Goal: Task Accomplishment & Management: Manage account settings

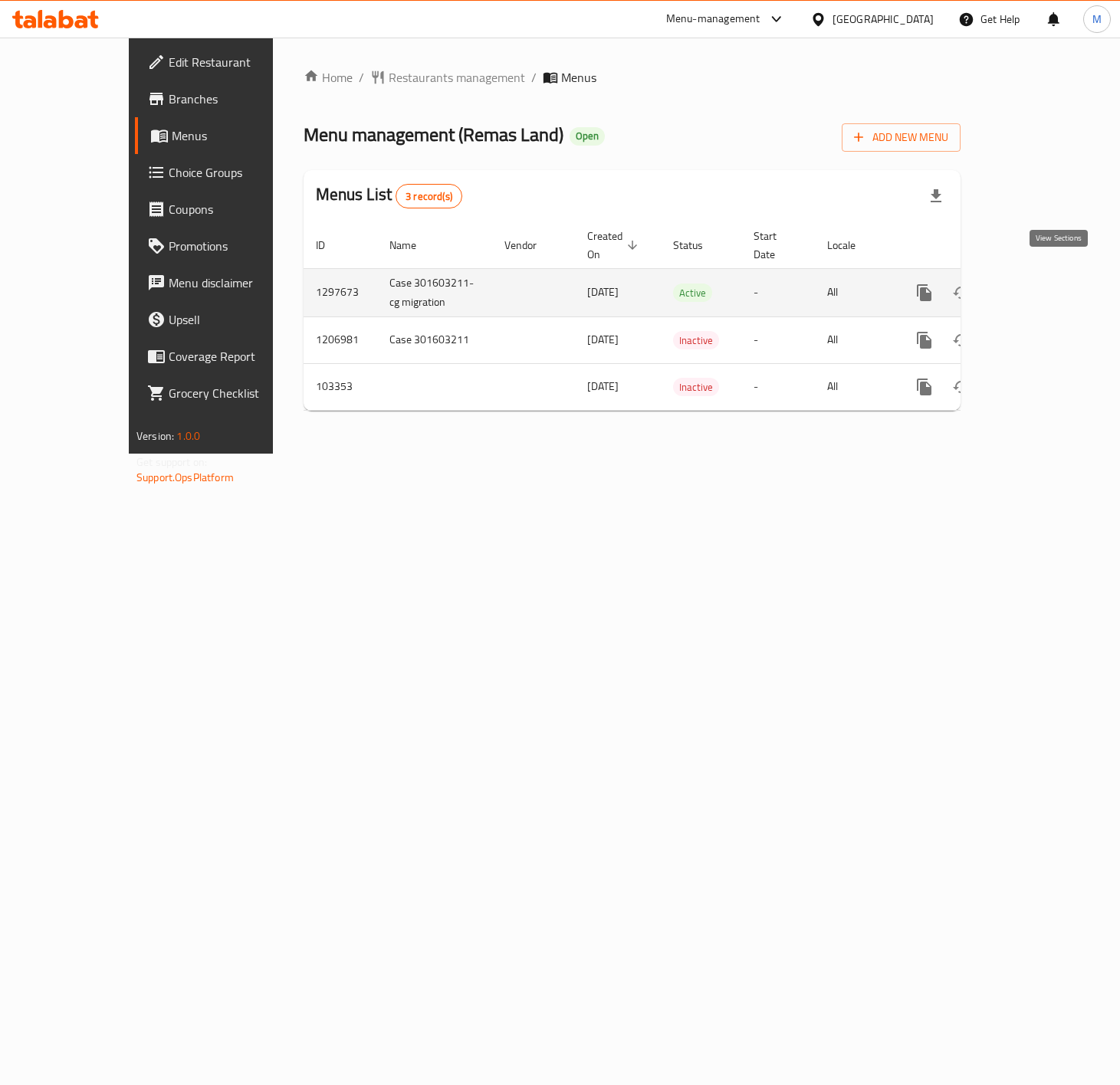
click at [1044, 283] on icon "enhanced table" at bounding box center [1035, 292] width 18 height 18
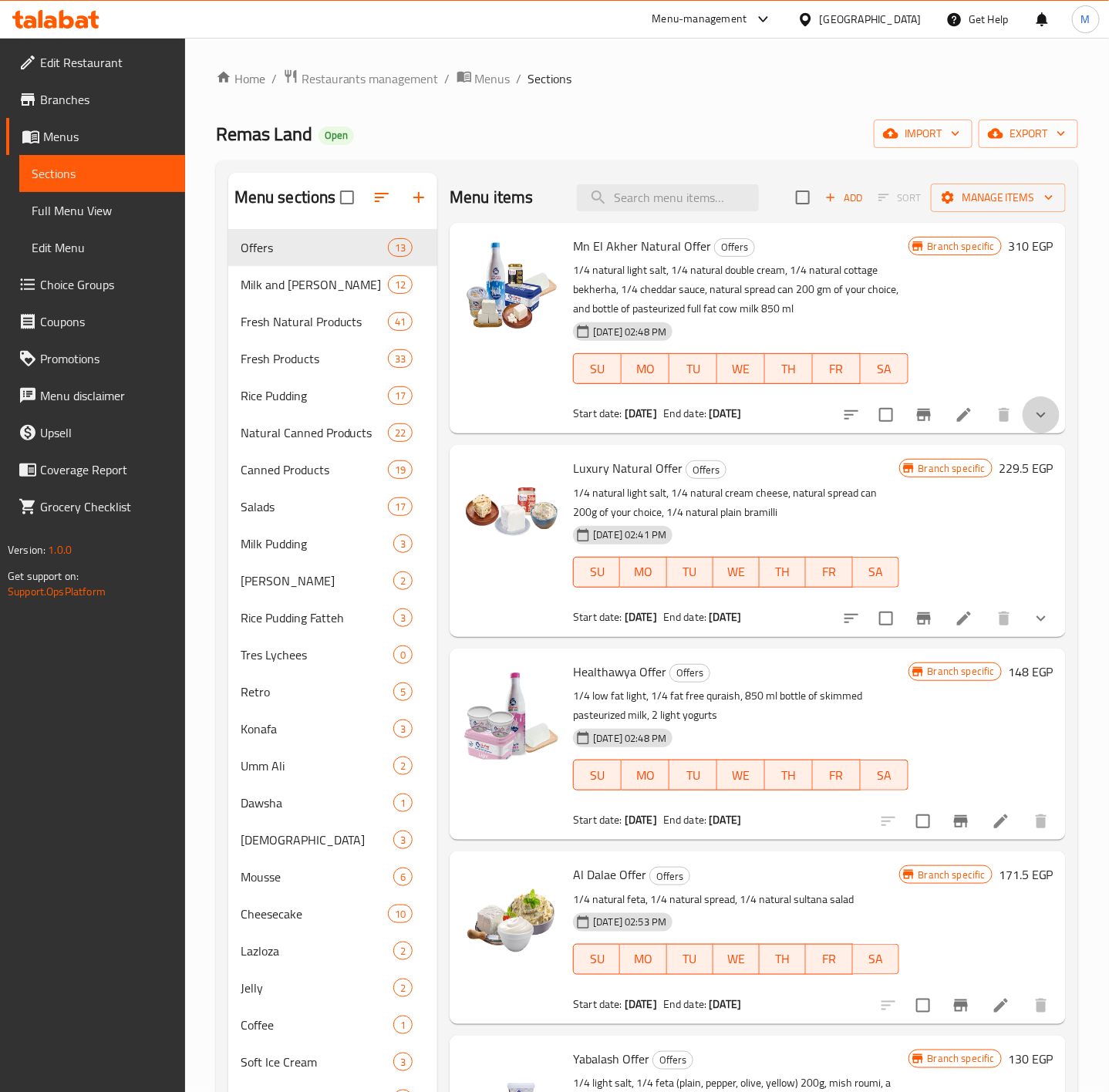
click at [1038, 421] on button "show more" at bounding box center [1041, 414] width 37 height 37
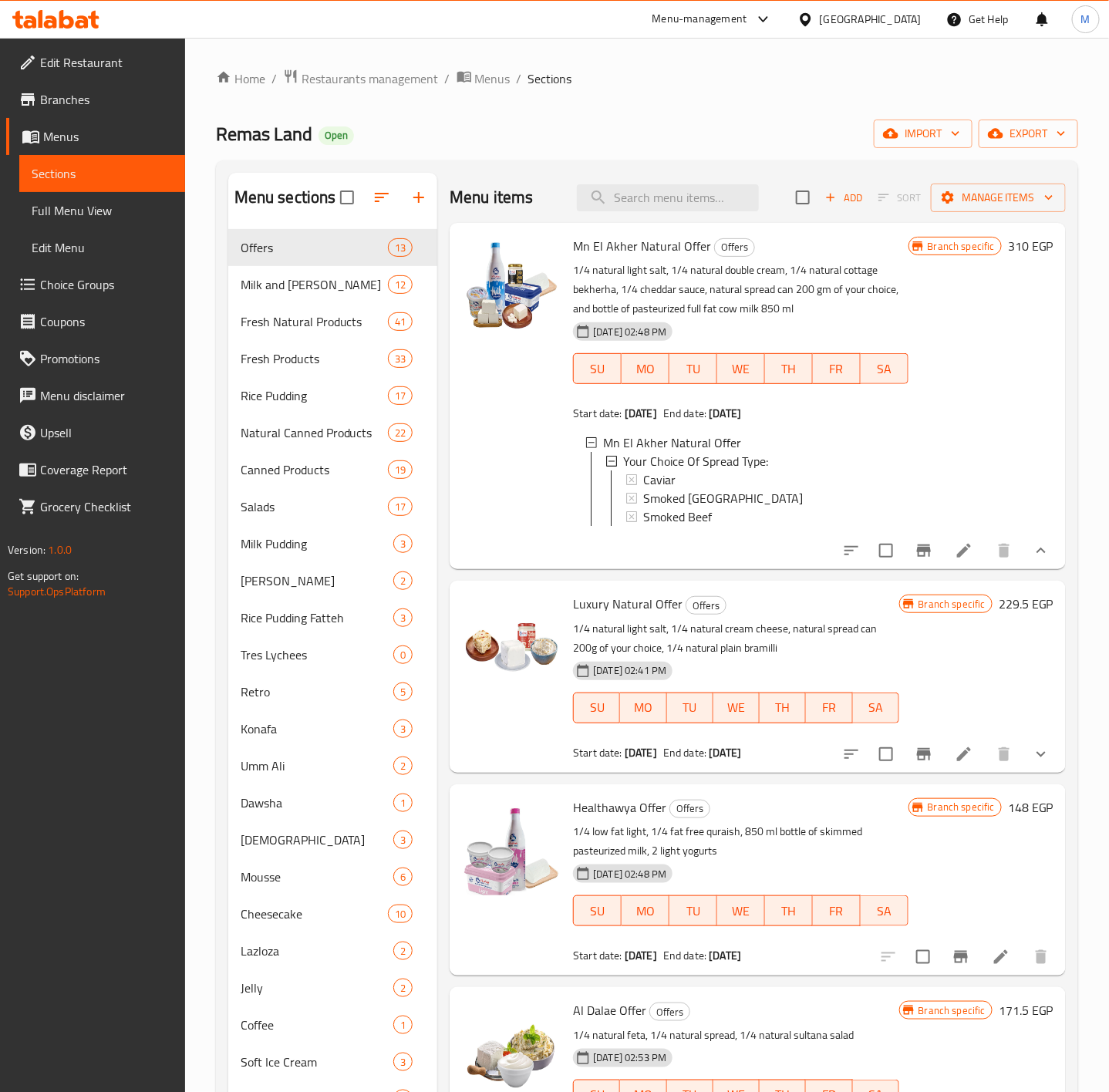
click at [507, 405] on div at bounding box center [511, 396] width 111 height 334
click at [985, 426] on div "Branch specific 310 EGP" at bounding box center [981, 396] width 145 height 322
click at [957, 557] on icon at bounding box center [963, 550] width 14 height 14
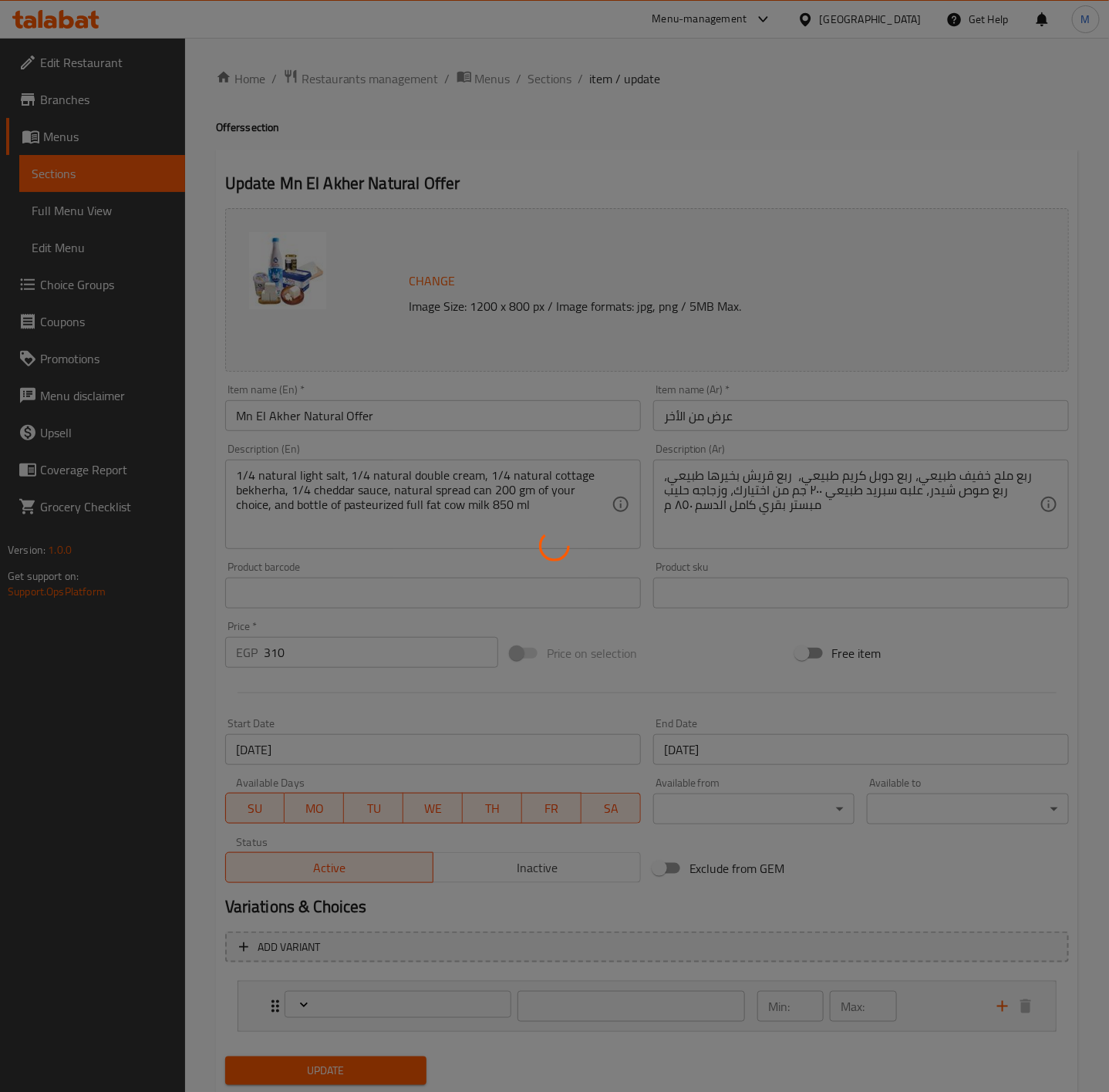
type input "إختيارك من نوع السبريد:"
type input "1"
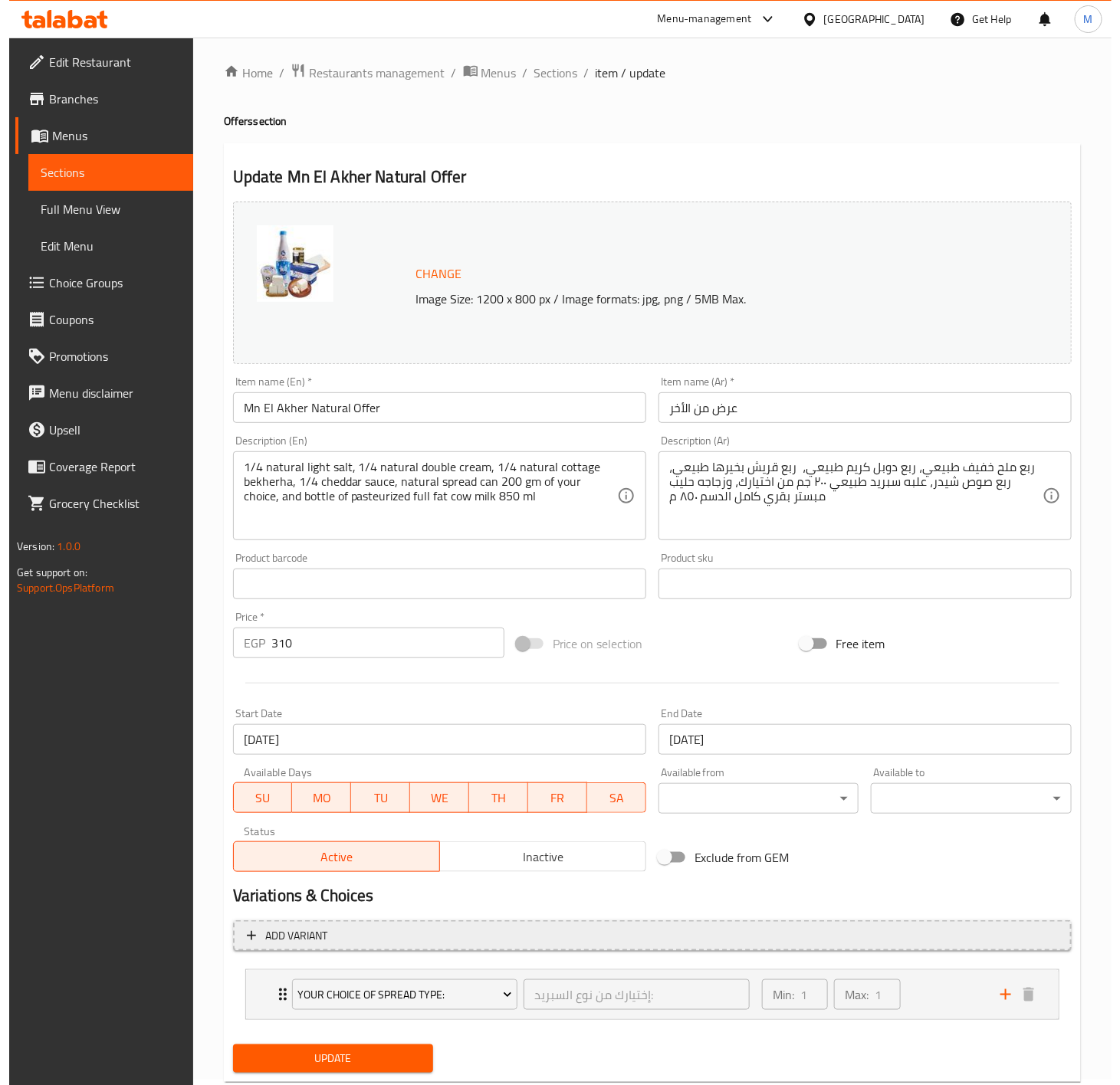
scroll to position [46, 0]
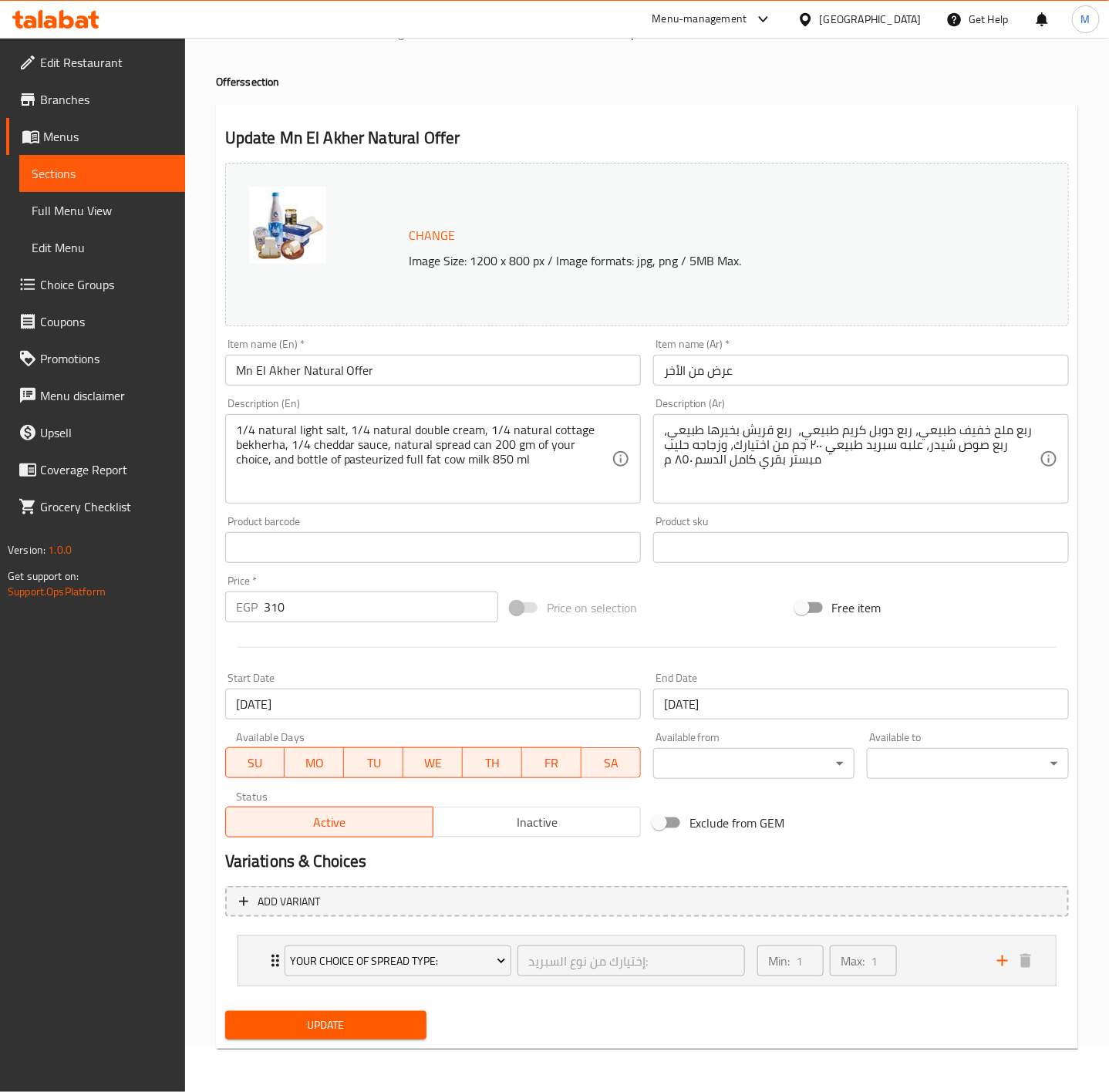
click at [384, 703] on input "[DATE]" at bounding box center [434, 704] width 416 height 31
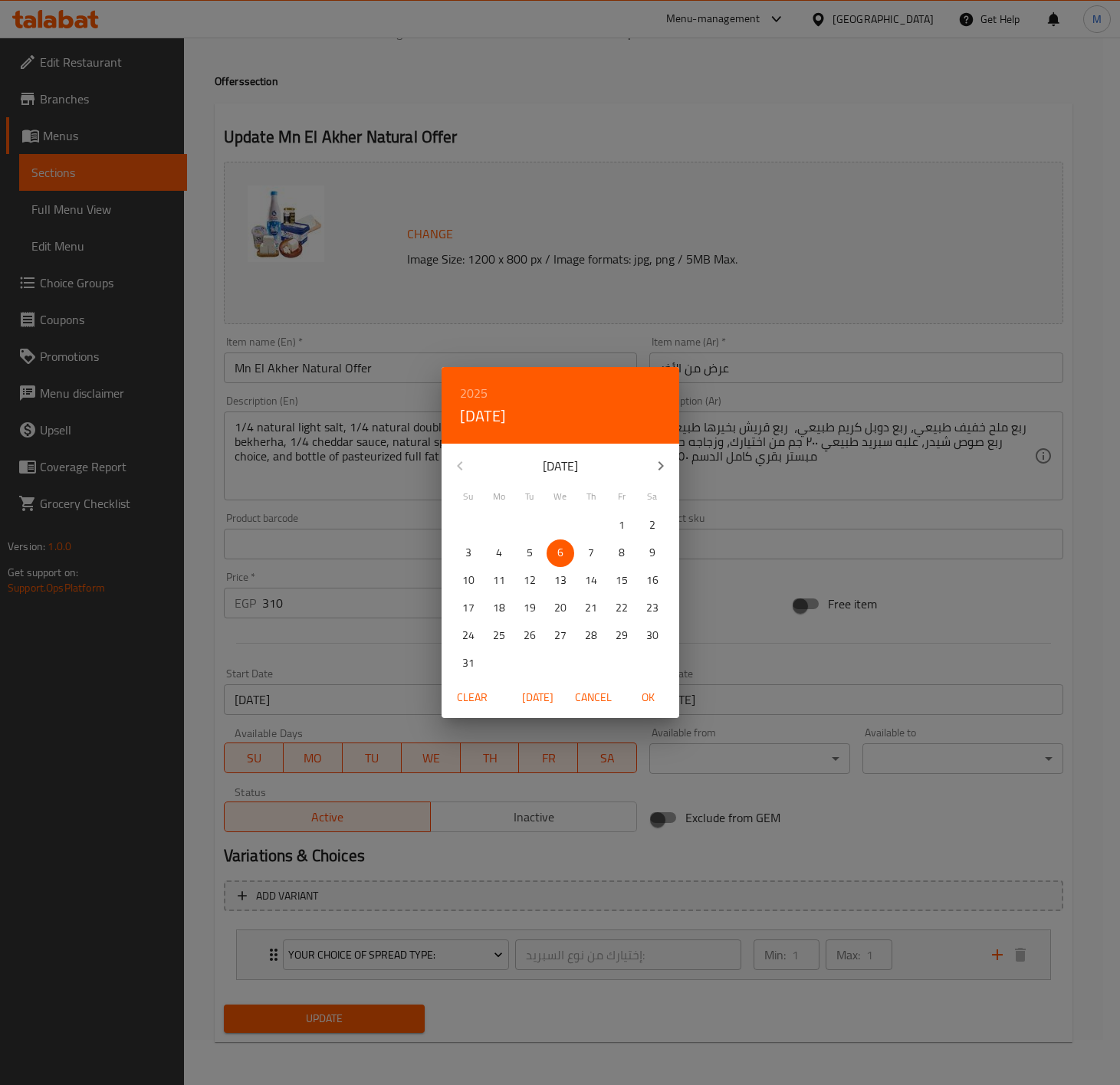
click at [541, 693] on span "[DATE]" at bounding box center [538, 698] width 36 height 19
click at [659, 698] on span "OK" at bounding box center [649, 698] width 36 height 19
type input "[DATE]"
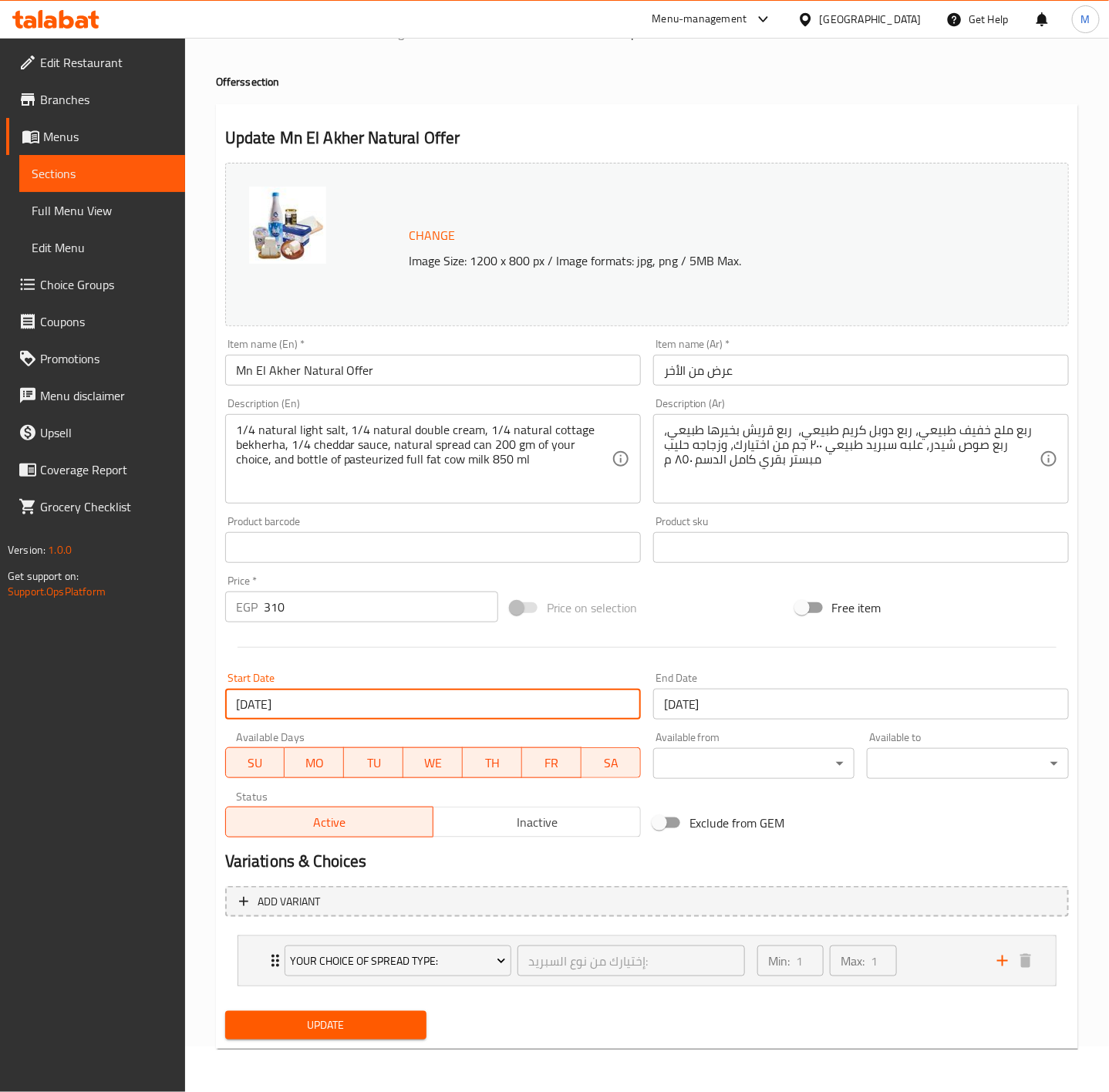
click at [782, 702] on input "[DATE]" at bounding box center [862, 704] width 416 height 31
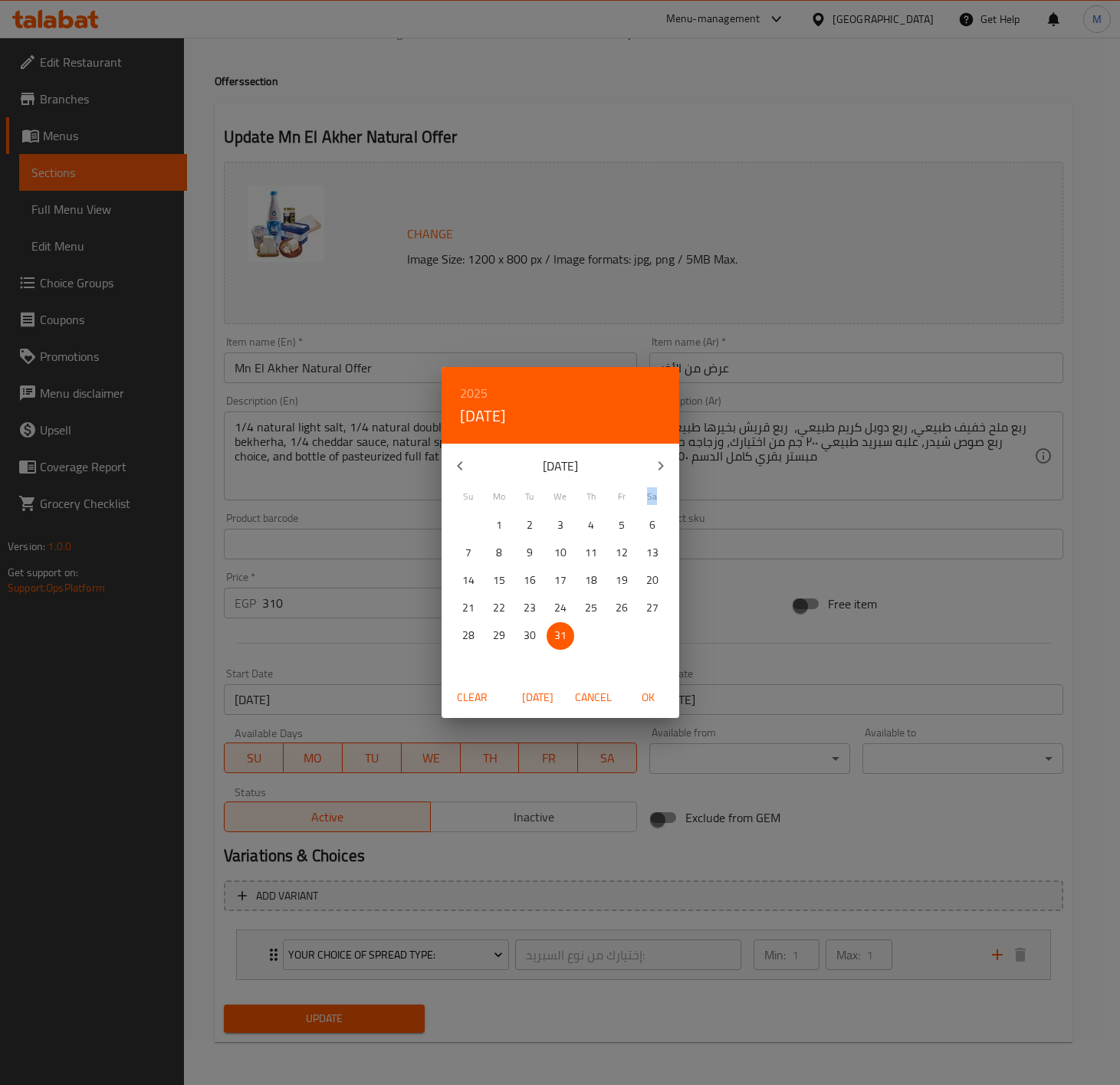
click at [777, 698] on div "2025 Wed, Dec [DATE] Mo Tu We Th Fr Sa 30 1 2 3 4 5 6 7 8 9 10 11 12 13 14 15 1…" at bounding box center [560, 542] width 1120 height 1085
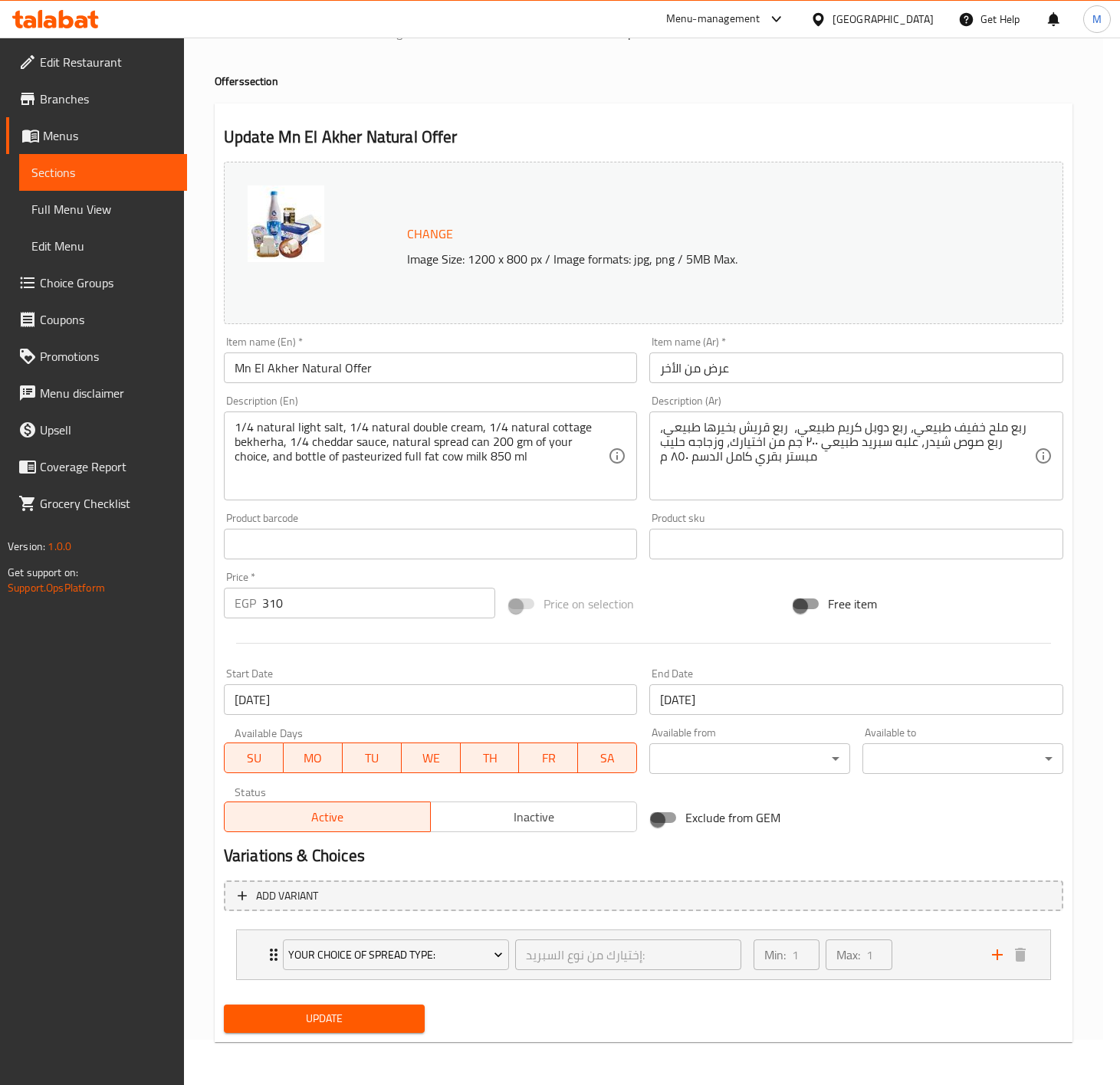
click at [777, 698] on div "2025 Wed, Dec [DATE] Mo Tu We Th Fr Sa 30 1 2 3 4 5 6 7 8 9 10 11 12 13 14 15 1…" at bounding box center [560, 542] width 1120 height 1085
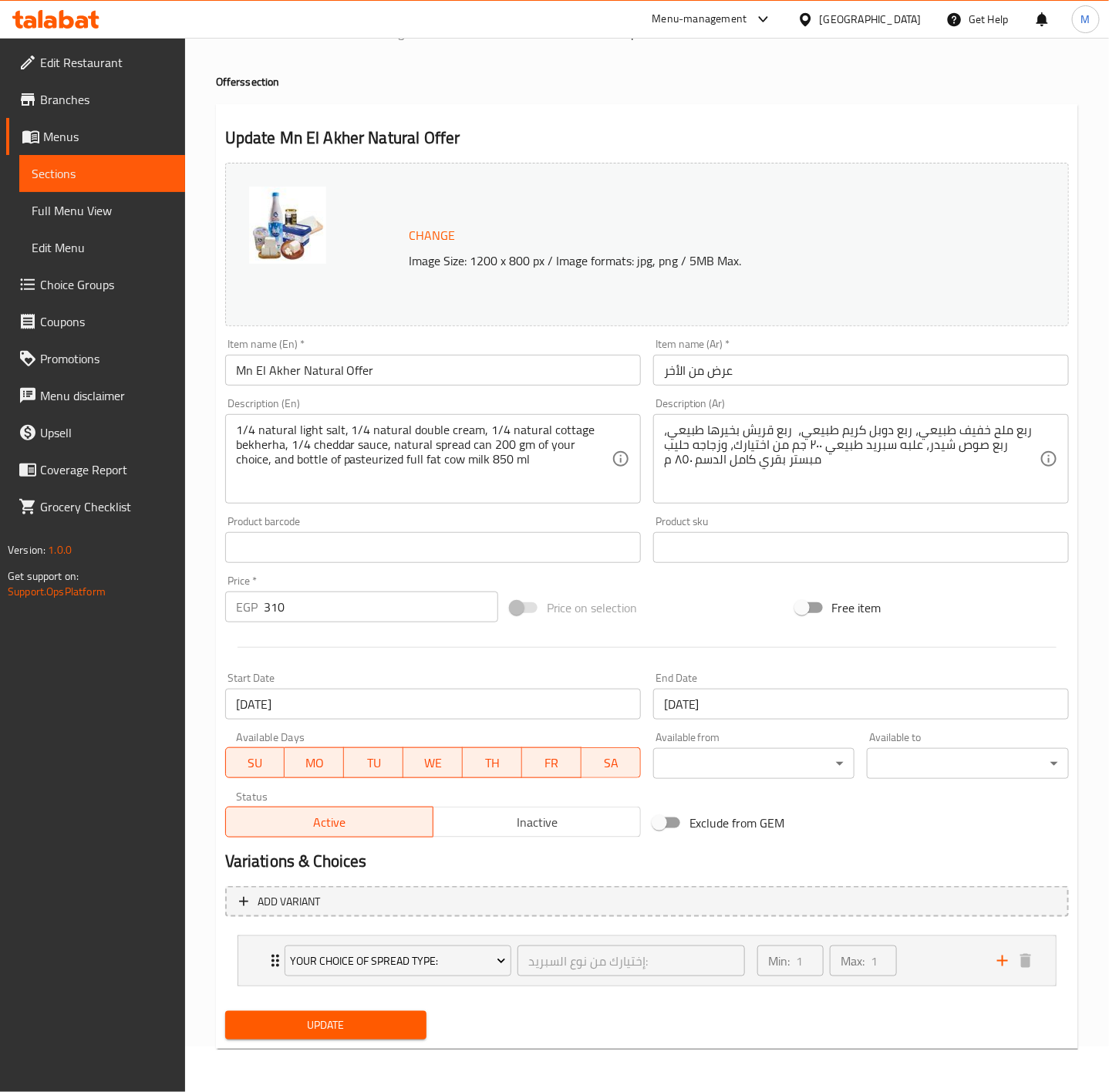
click at [782, 702] on input "[DATE]" at bounding box center [862, 704] width 416 height 31
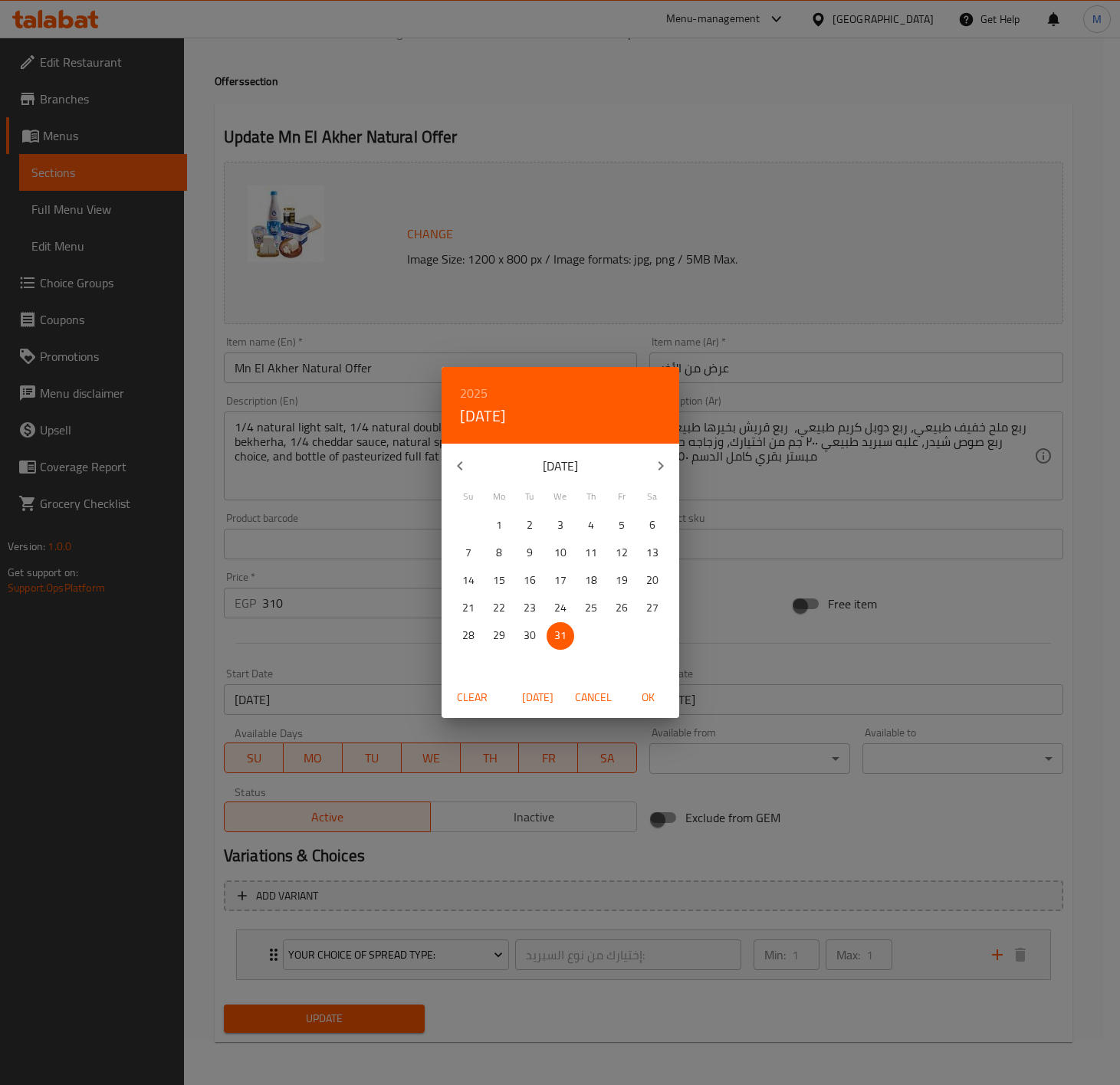
click at [777, 698] on div "2025 Wed, Dec [DATE] Mo Tu We Th Fr Sa 30 1 2 3 4 5 6 7 8 9 10 11 12 13 14 15 1…" at bounding box center [560, 542] width 1120 height 1085
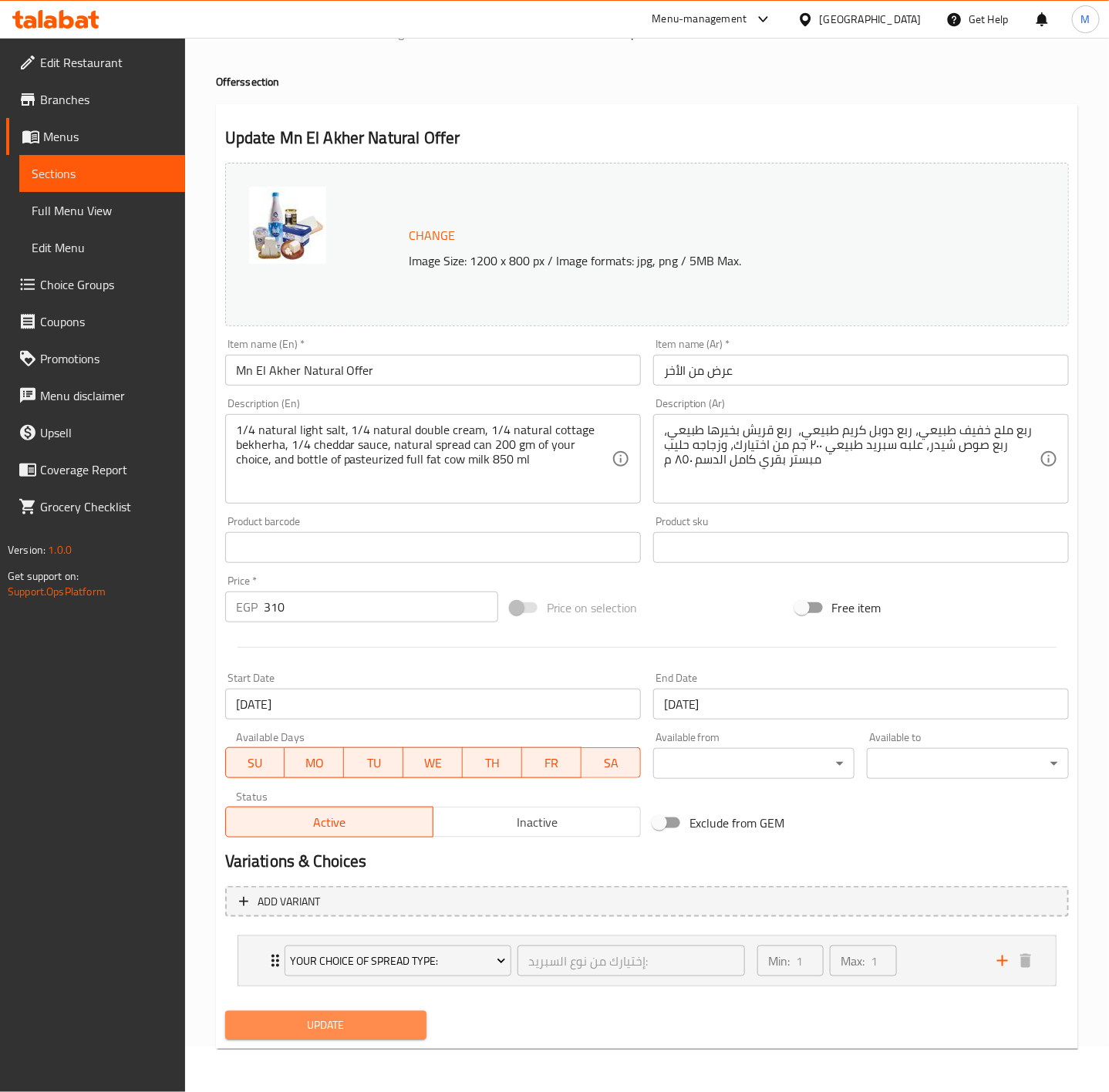
click at [377, 1030] on span "Update" at bounding box center [326, 1025] width 178 height 19
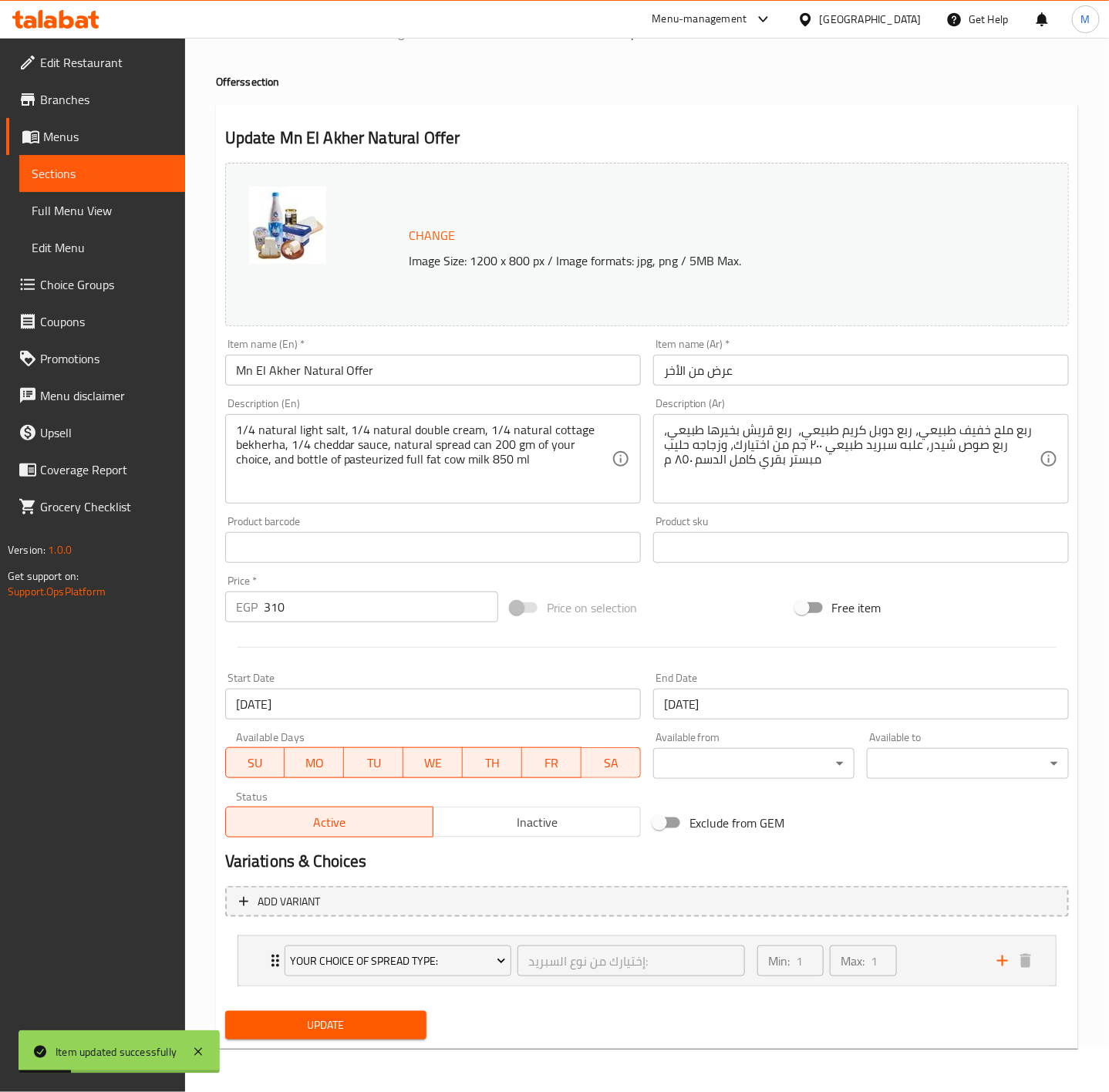
click at [389, 378] on input "Mn El Akher Natural Offer" at bounding box center [434, 370] width 416 height 31
click at [310, 378] on input "Mn El Akher Natural Offer" at bounding box center [434, 370] width 416 height 31
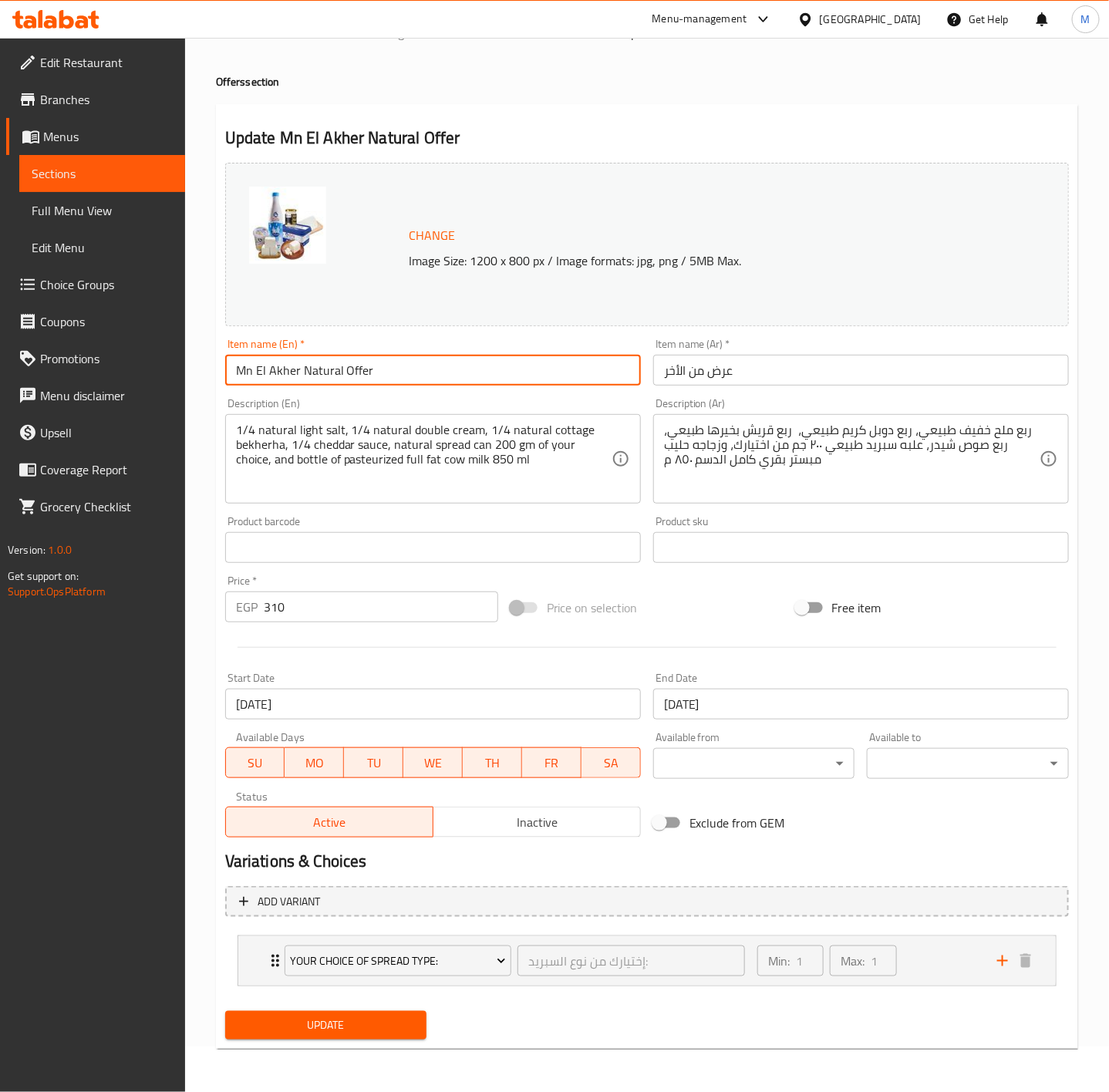
click at [310, 378] on input "Mn El Akher Natural Offer" at bounding box center [434, 370] width 416 height 31
click at [291, 359] on input "Mn El Akher Natural Offer" at bounding box center [434, 370] width 416 height 31
click at [74, 182] on span "Sections" at bounding box center [102, 173] width 141 height 18
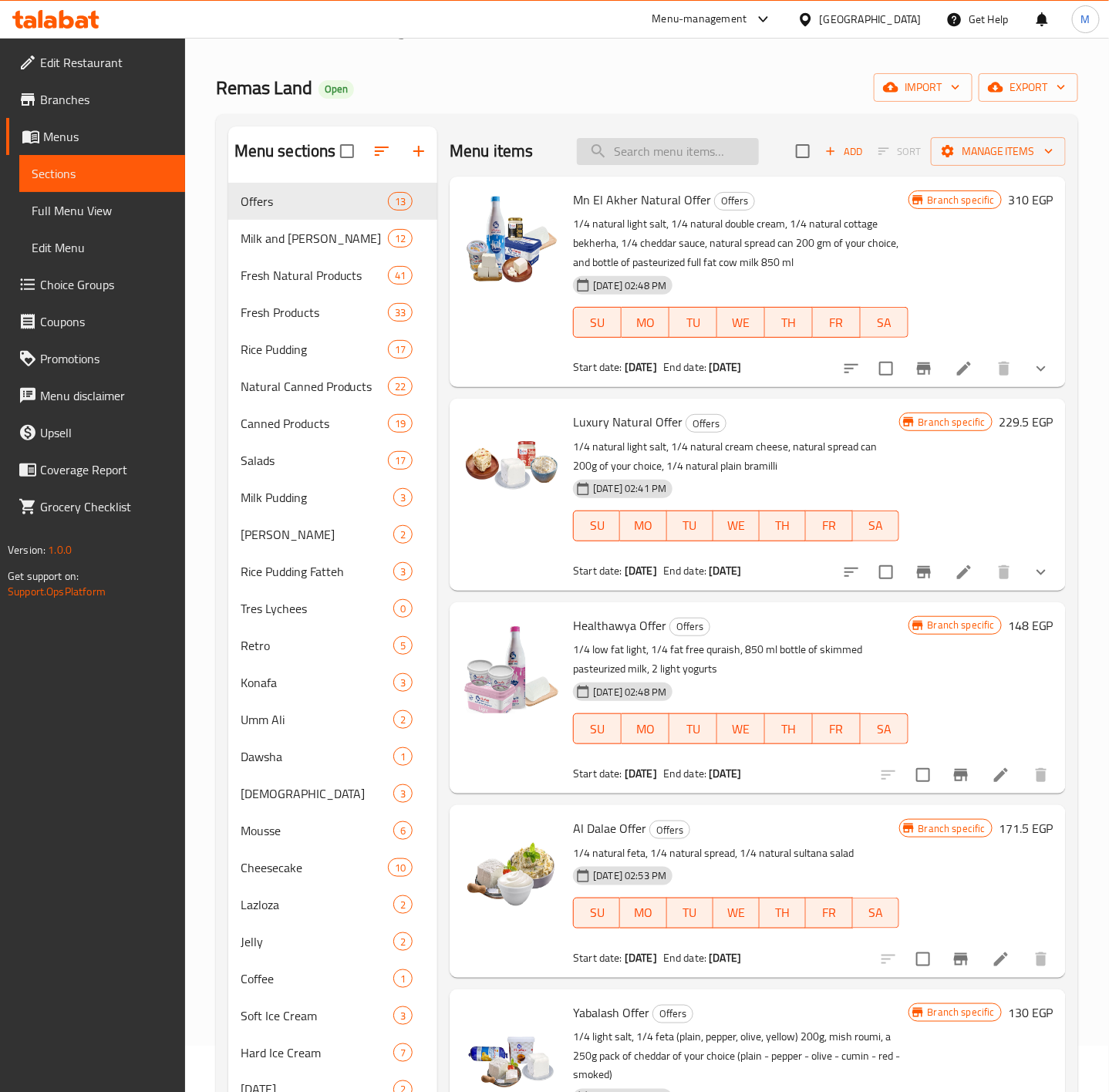
click at [634, 144] on input "search" at bounding box center [667, 151] width 182 height 27
paste input "Mn El Akher Natural Offer"
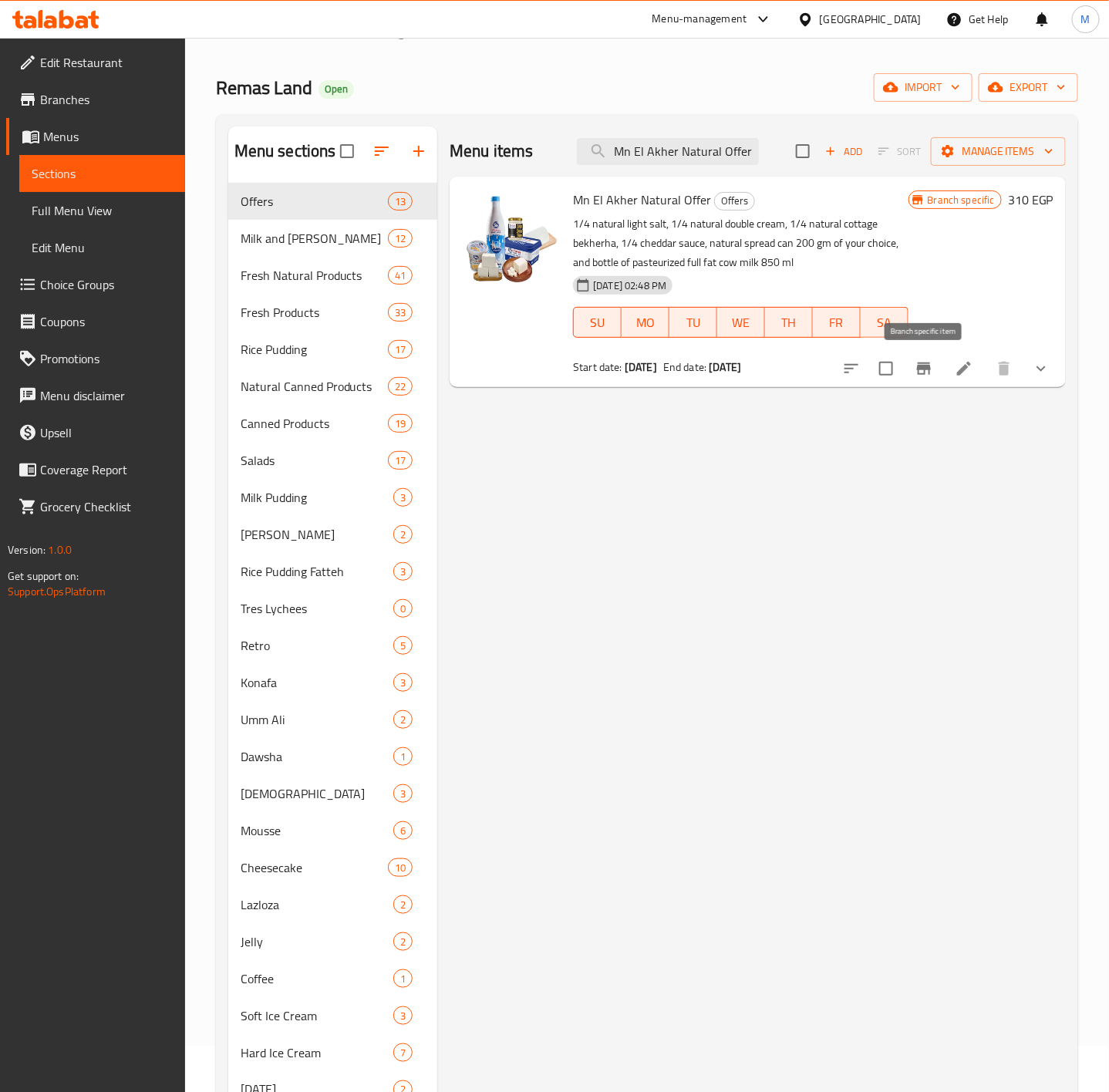
type input "Mn El Akher Natural Offer"
click at [932, 368] on icon "Branch-specific-item" at bounding box center [924, 369] width 18 height 18
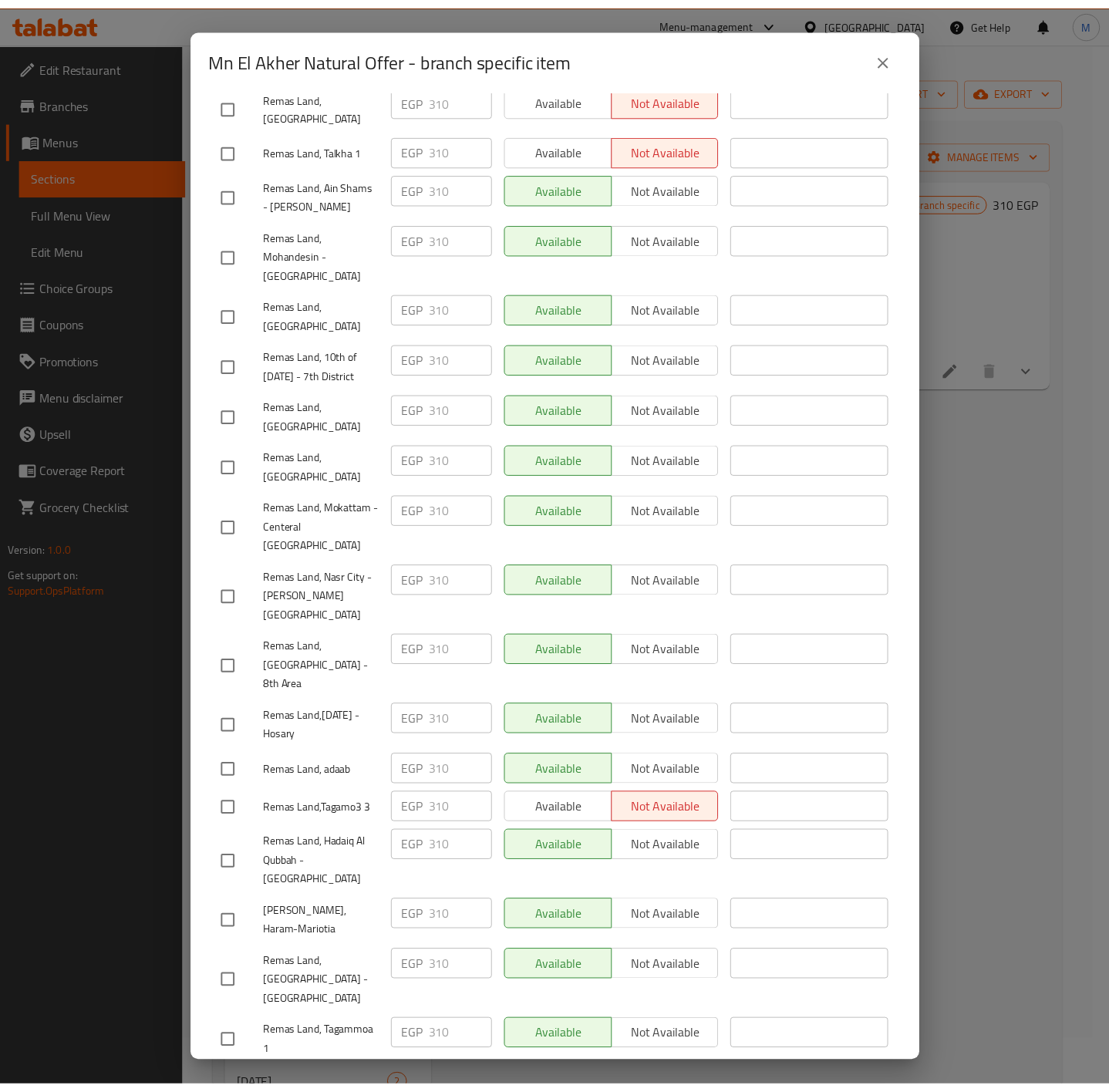
scroll to position [1193, 0]
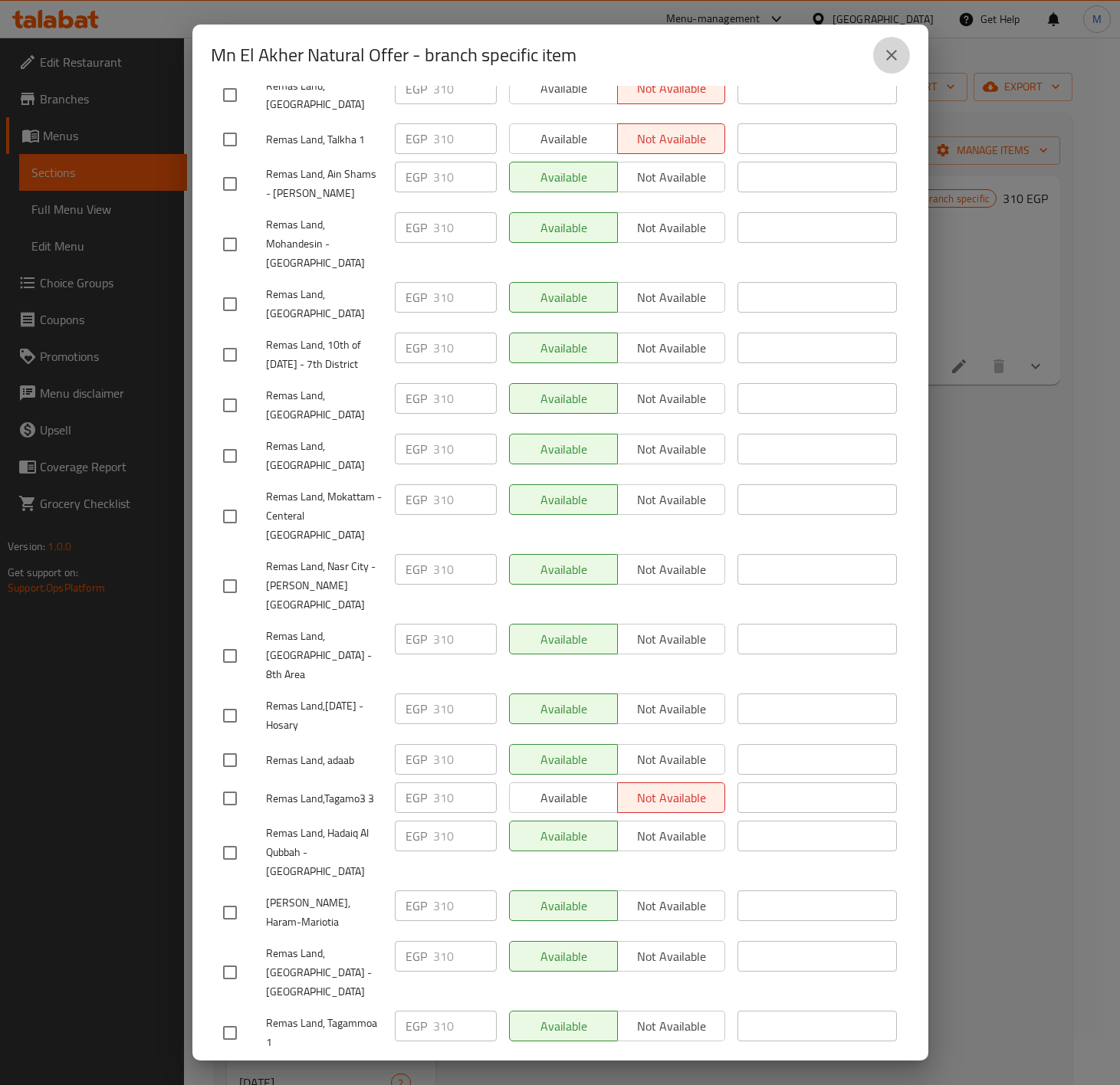
click at [889, 53] on icon "close" at bounding box center [891, 55] width 18 height 18
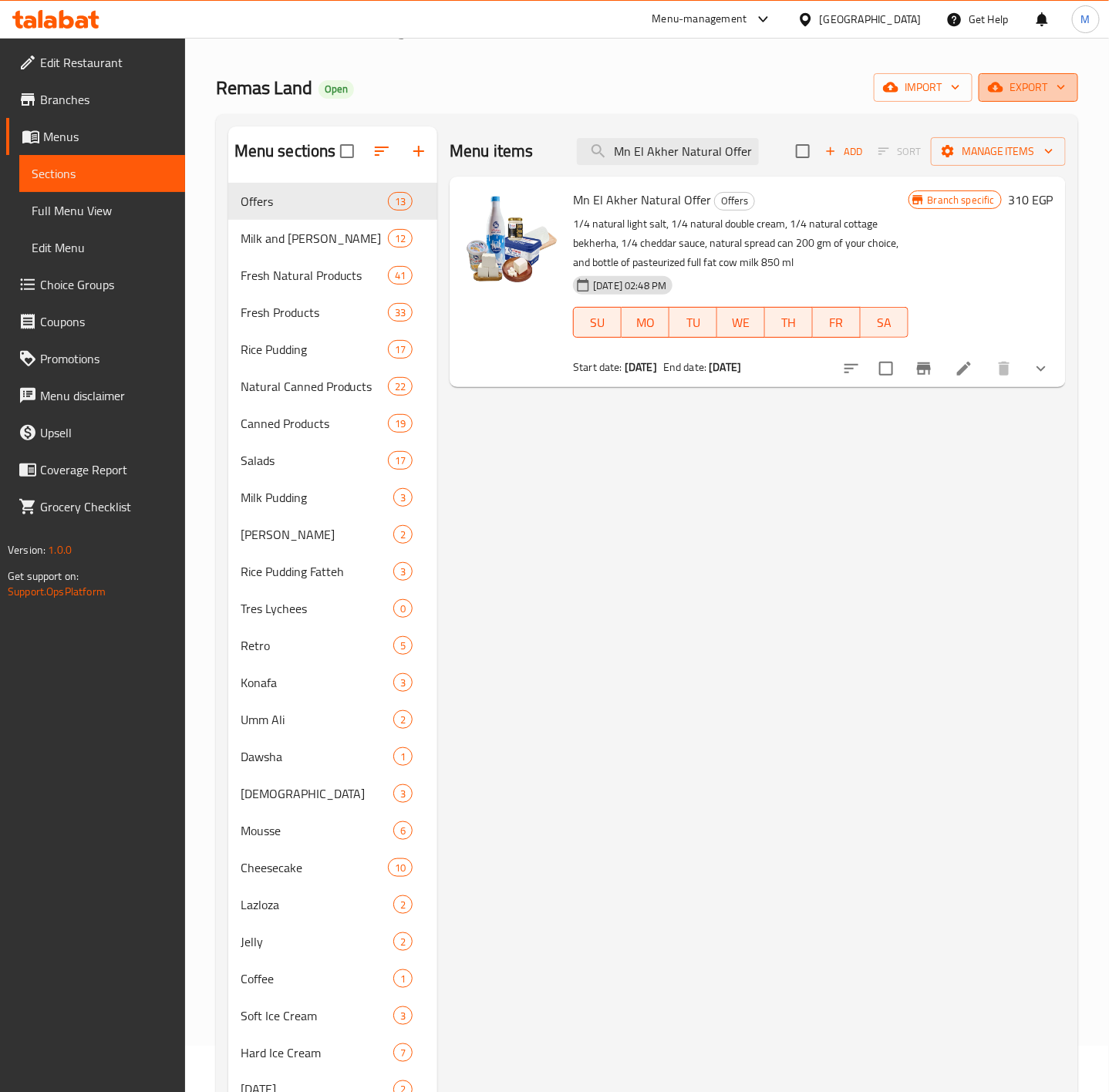
click at [1021, 98] on button "export" at bounding box center [1028, 87] width 100 height 28
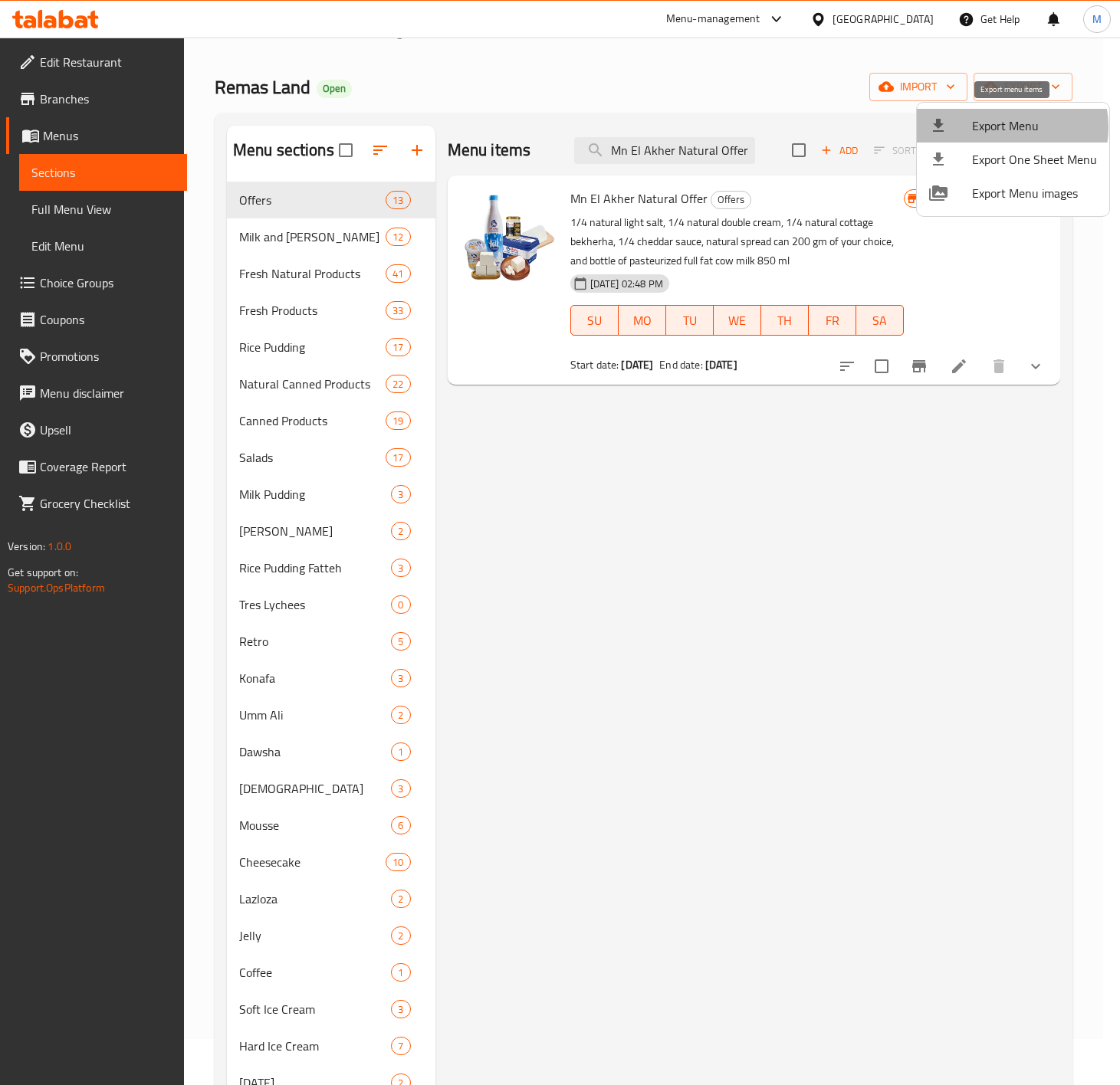
click at [1002, 128] on span "Export Menu" at bounding box center [1034, 126] width 125 height 18
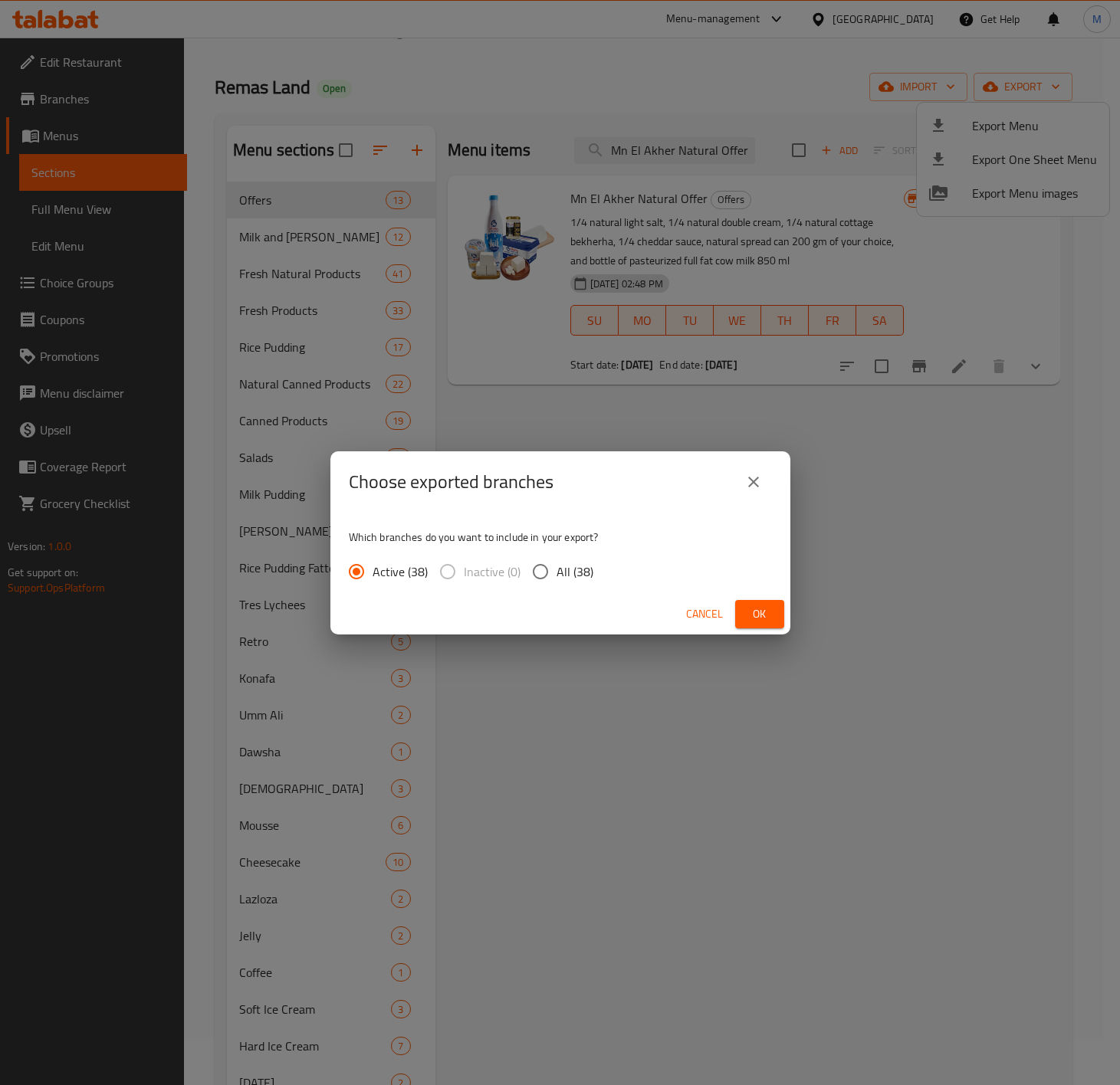
click at [540, 568] on input "All (38)" at bounding box center [540, 571] width 32 height 32
radio input "true"
click at [771, 610] on span "Ok" at bounding box center [759, 614] width 25 height 19
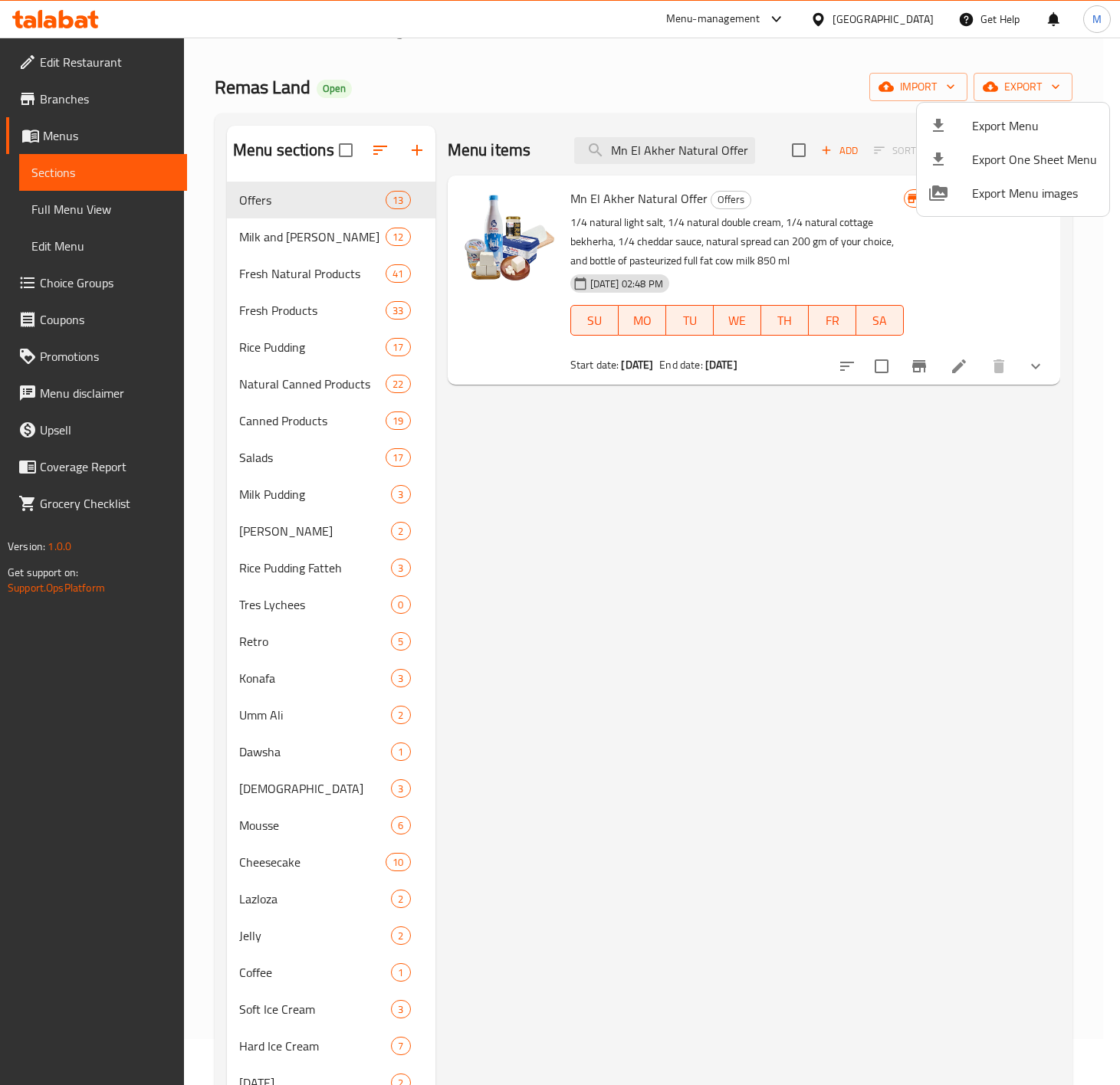
click at [53, 95] on div at bounding box center [560, 542] width 1120 height 1085
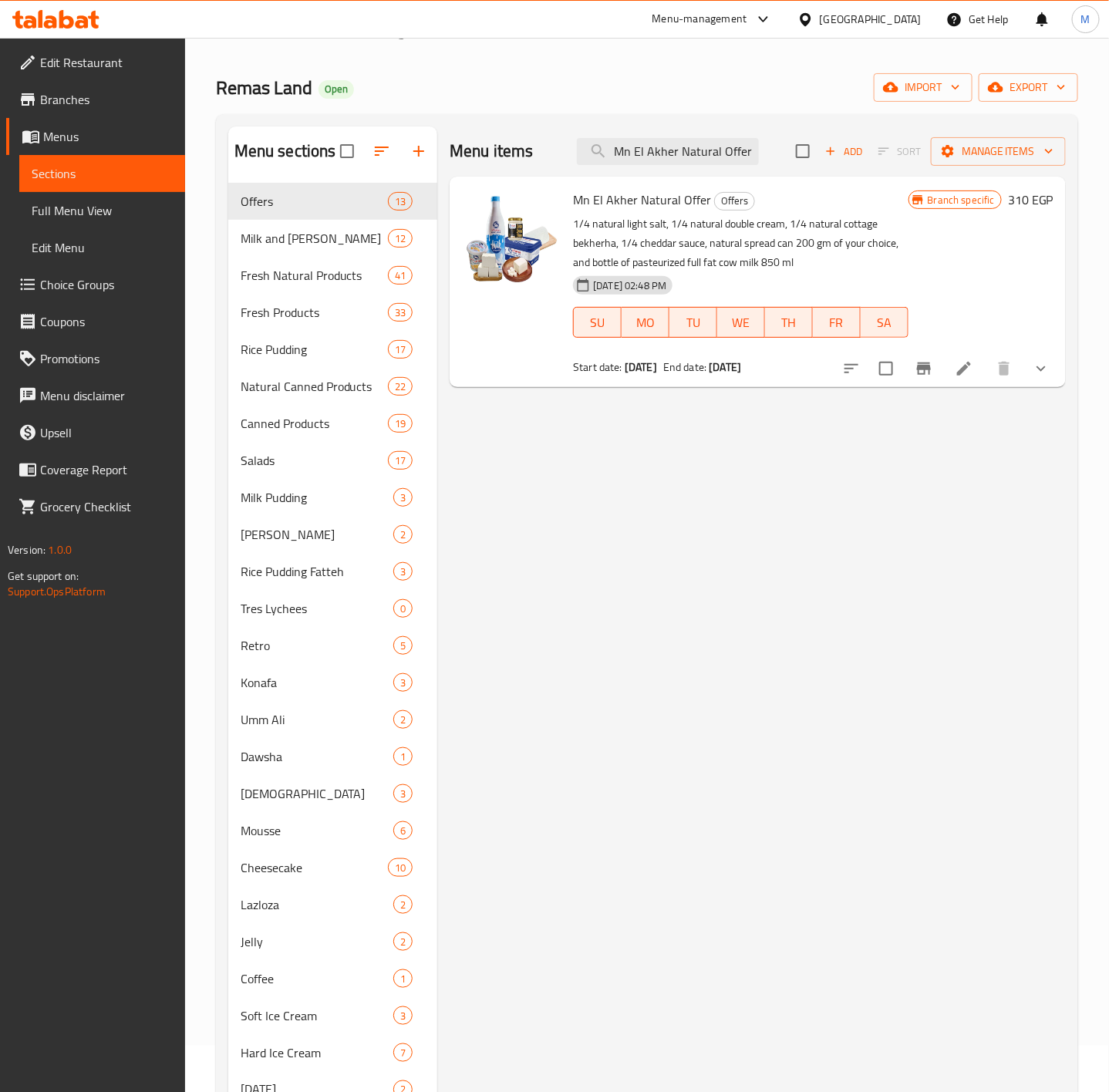
click at [53, 95] on span "Branches" at bounding box center [106, 99] width 133 height 18
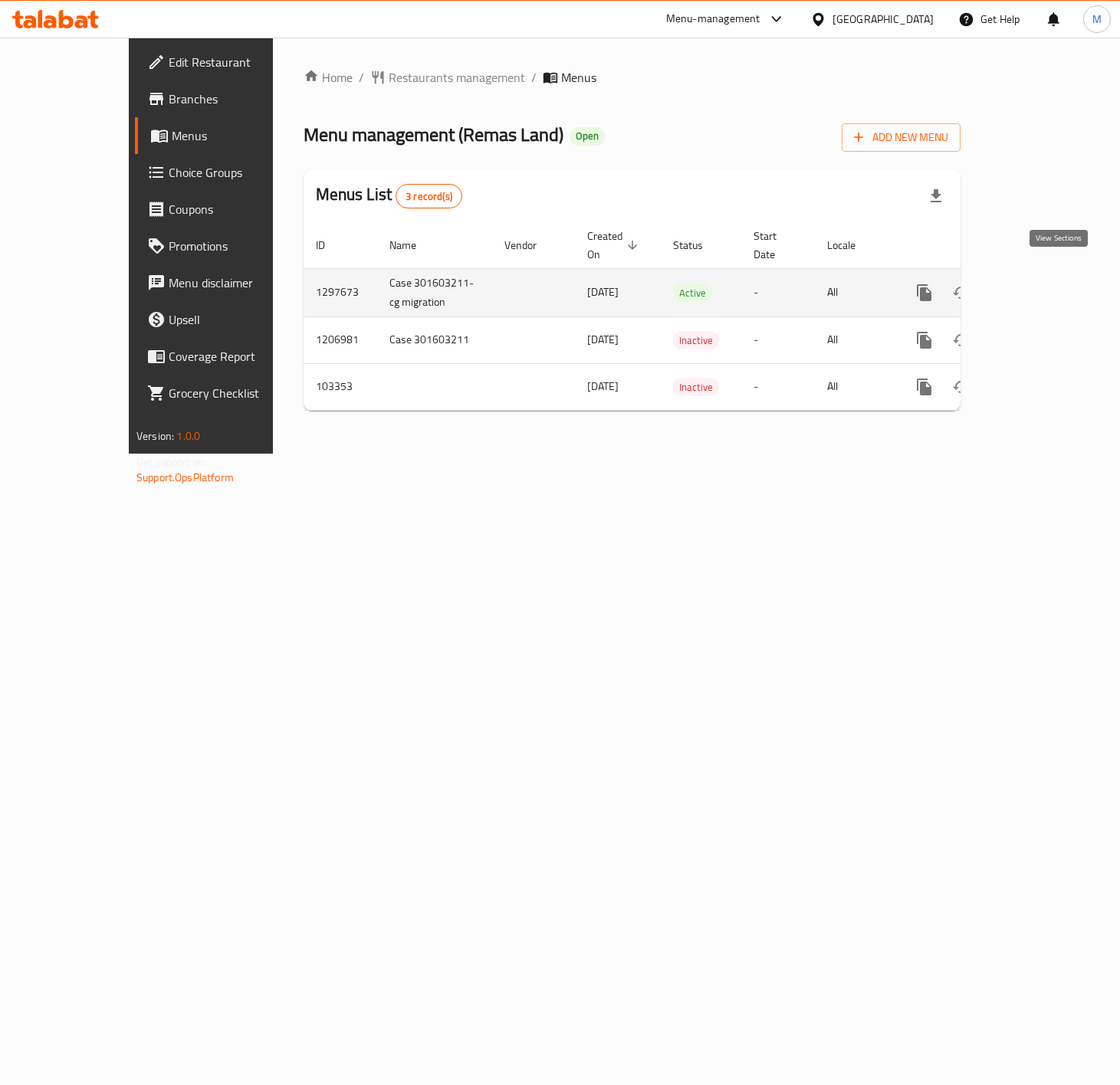
click at [1047, 279] on link "enhanced table" at bounding box center [1035, 292] width 36 height 36
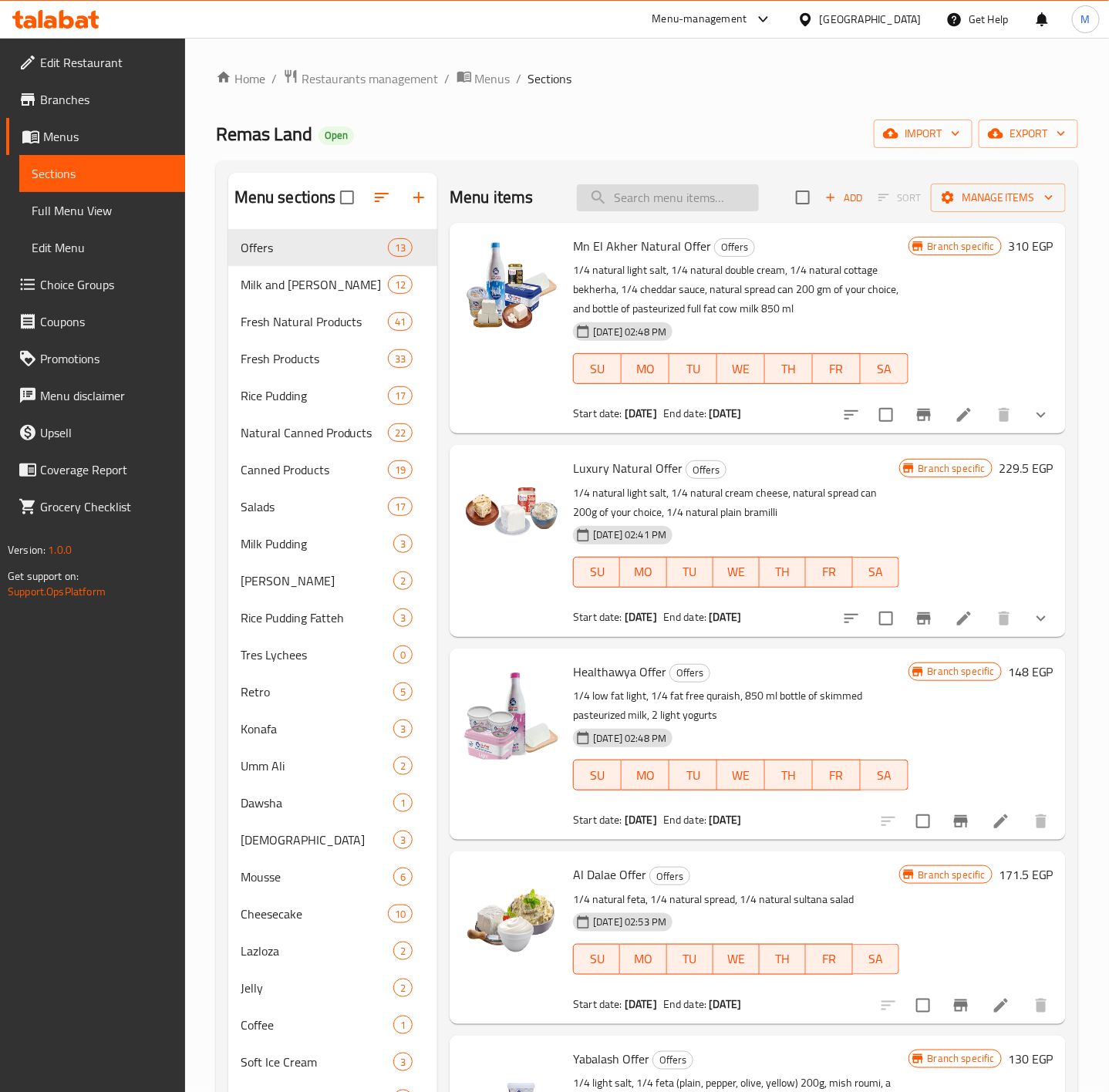
click at [631, 212] on input "search" at bounding box center [667, 197] width 182 height 27
paste input "Mn El Akher Natural Offer"
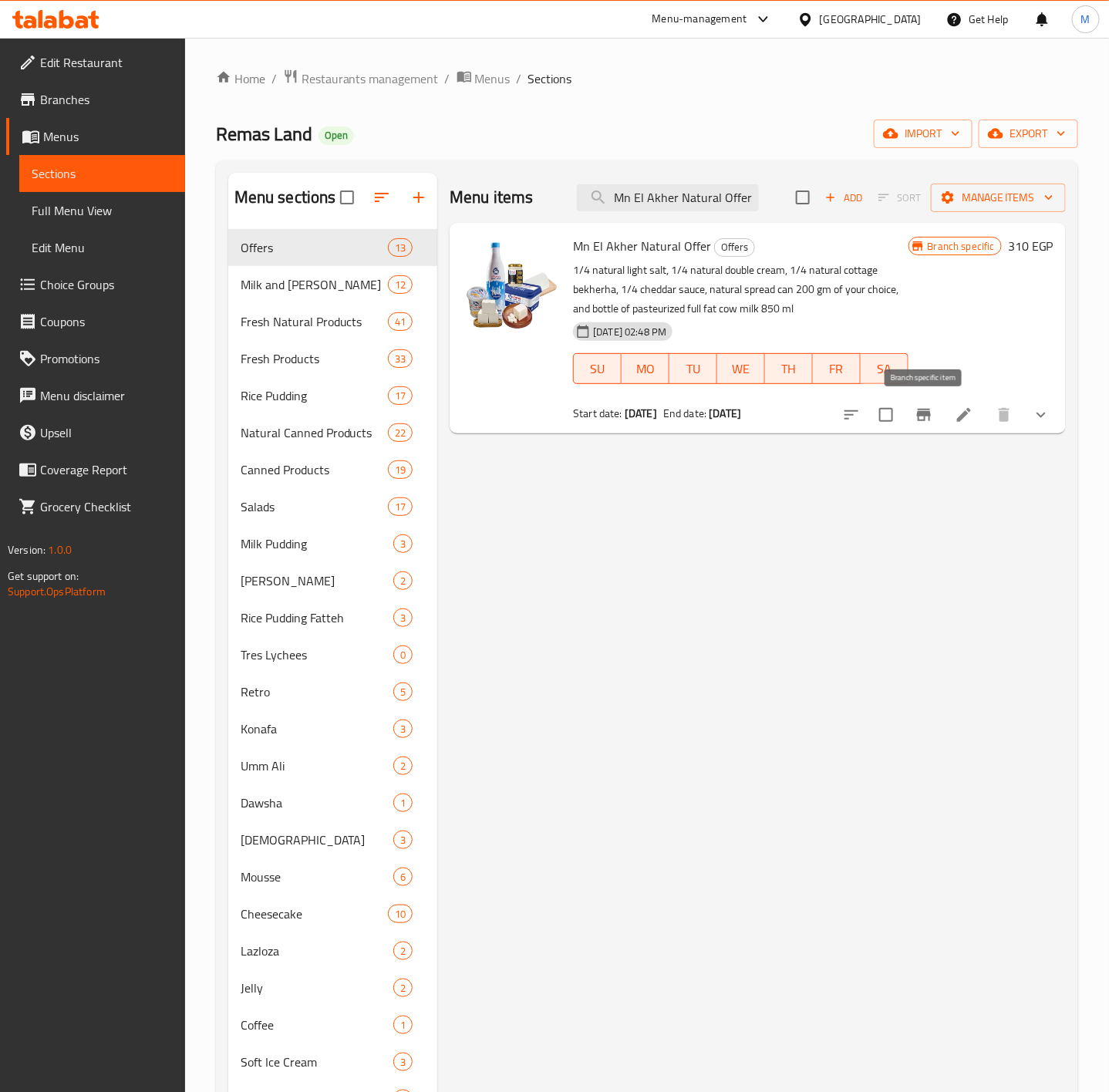
type input "Mn El Akher Natural Offer"
click at [918, 417] on icon "Branch-specific-item" at bounding box center [923, 414] width 14 height 12
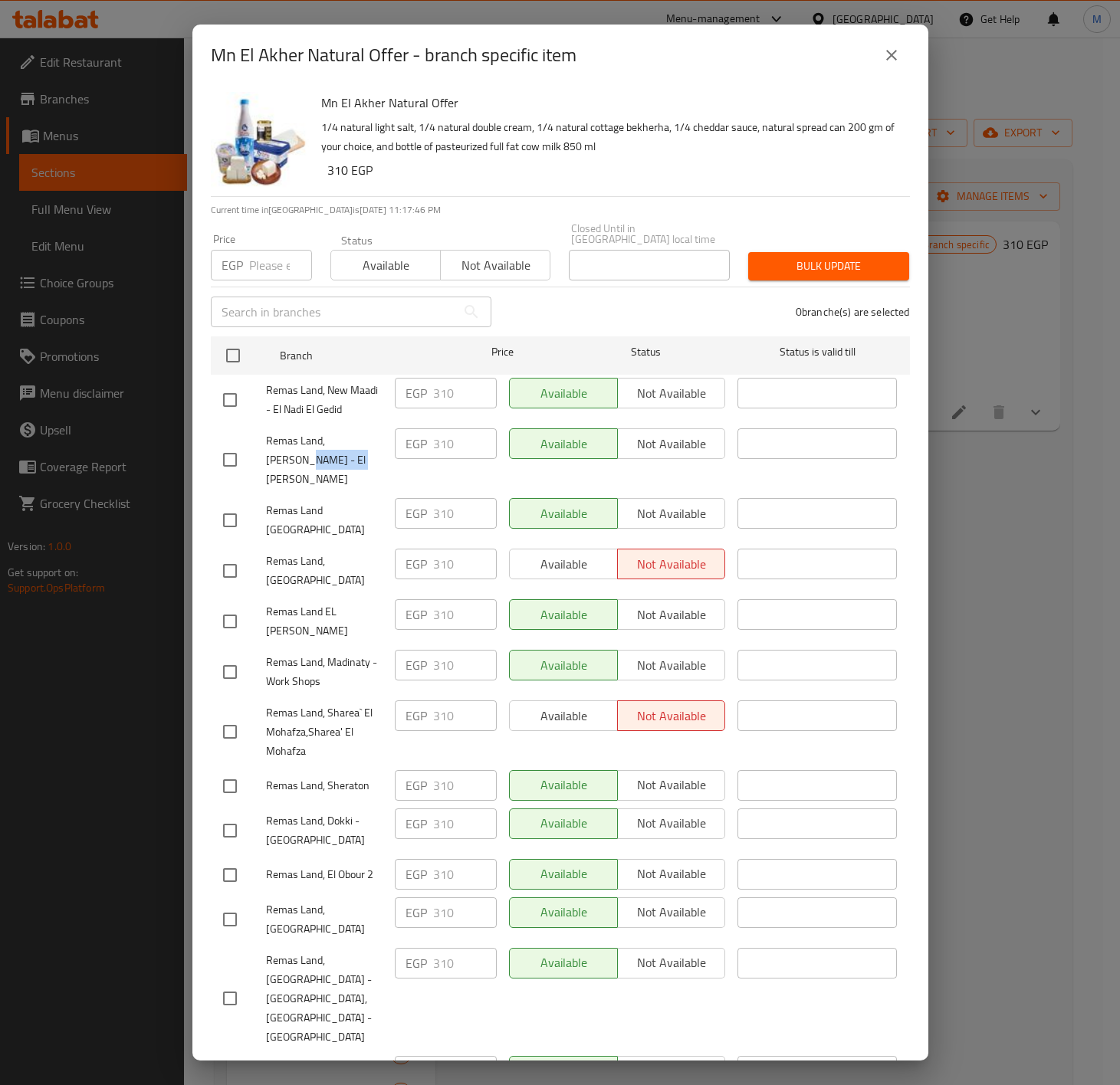
drag, startPoint x: 357, startPoint y: 422, endPoint x: 379, endPoint y: 448, distance: 34.1
click at [379, 448] on div "Remas Land, [PERSON_NAME] - El [PERSON_NAME]" at bounding box center [303, 460] width 171 height 76
copy span "El Ashreen"
click at [338, 776] on span "Remas Land, Sheraton" at bounding box center [324, 785] width 117 height 19
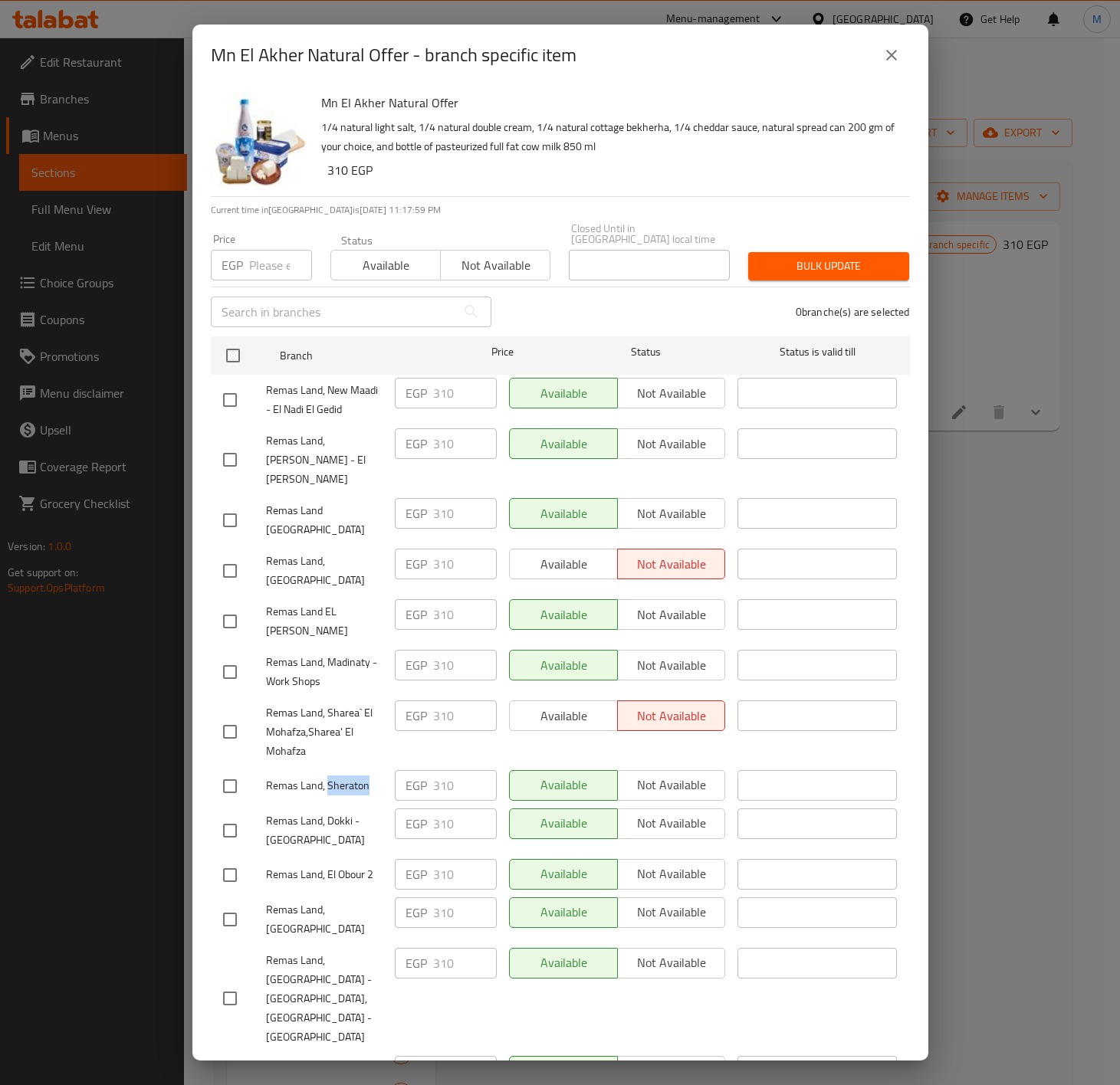
copy span "Sheraton"
click at [899, 60] on icon "close" at bounding box center [891, 55] width 18 height 18
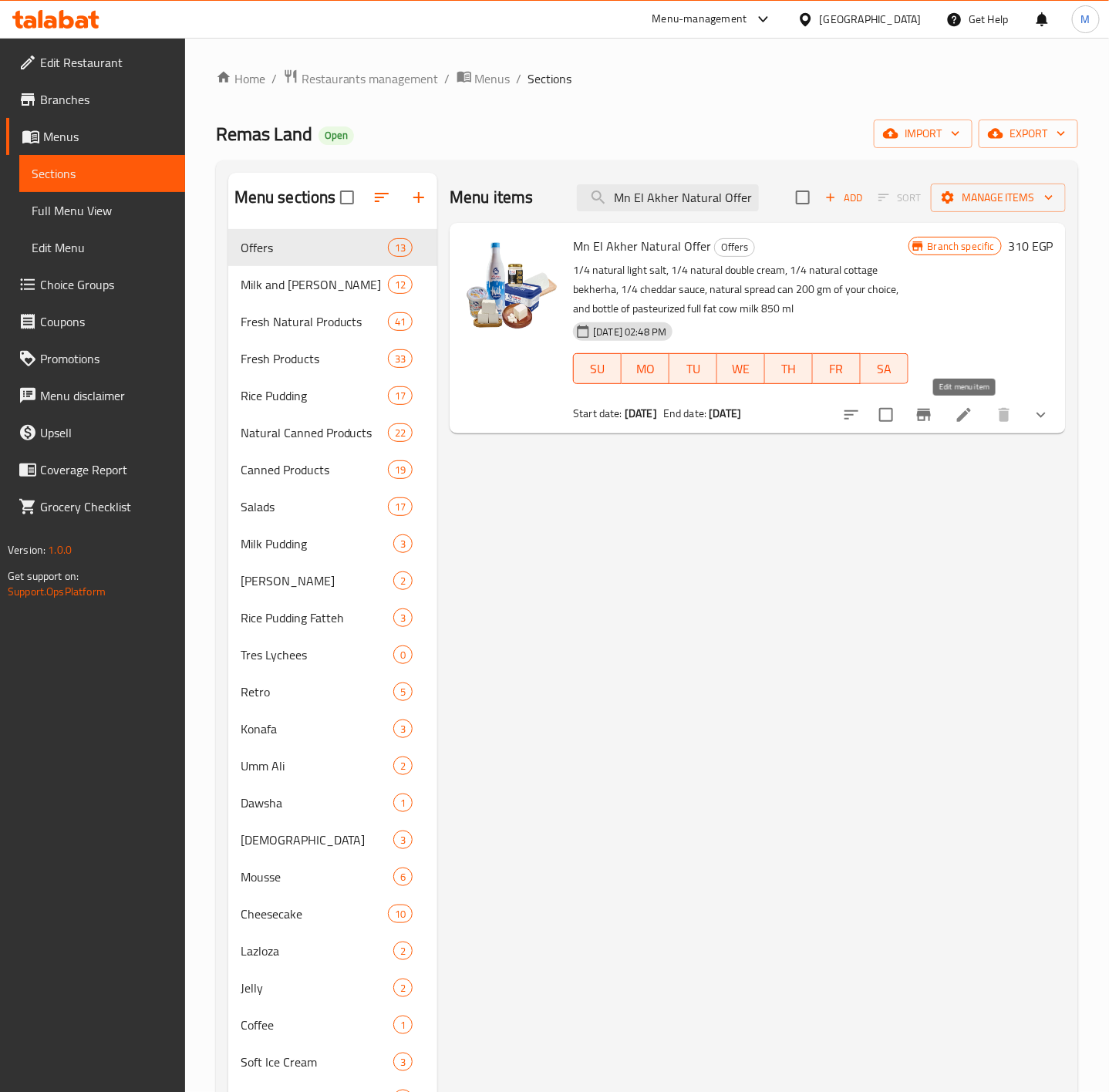
click at [961, 415] on icon at bounding box center [964, 415] width 18 height 18
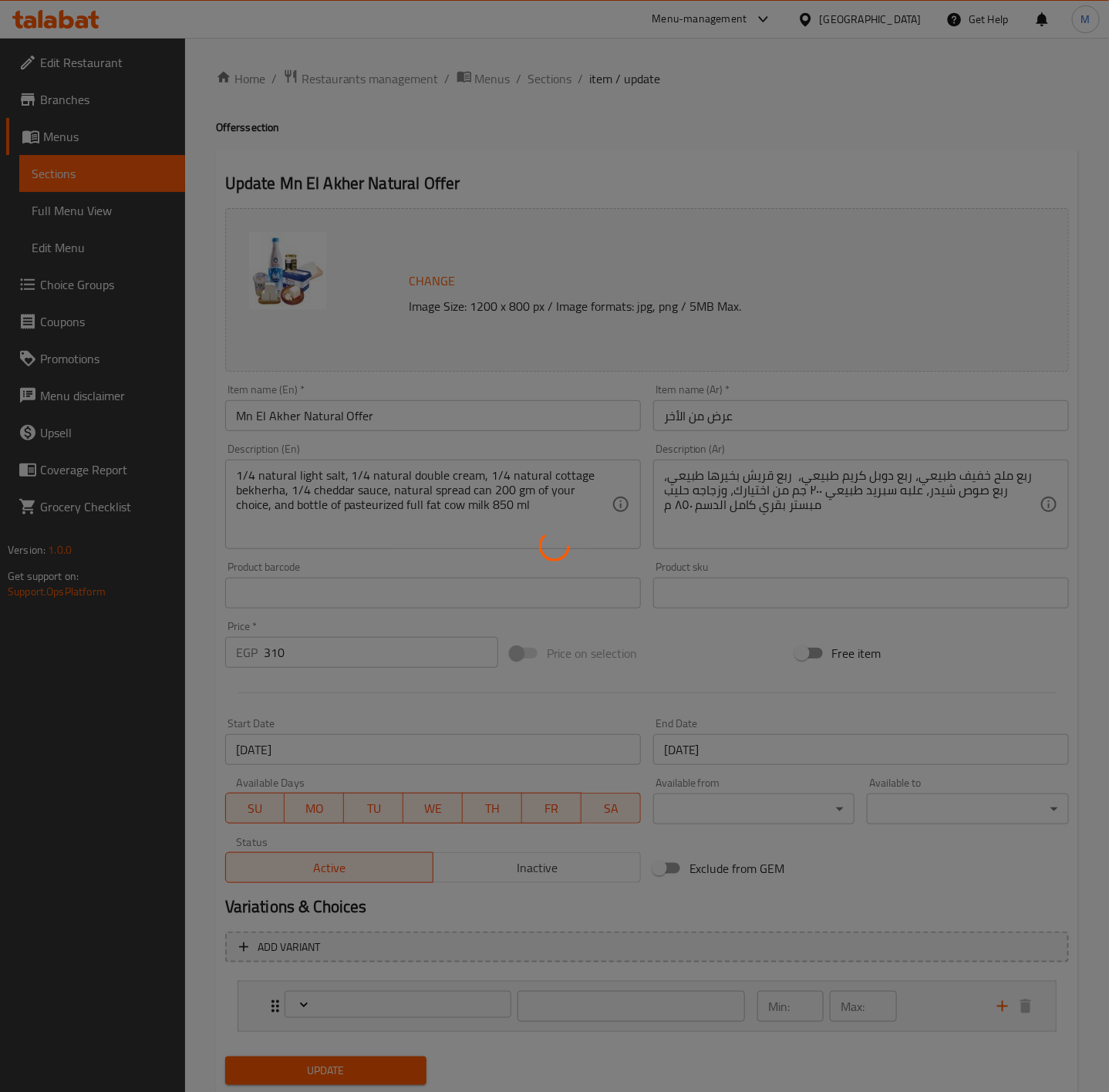
type input "إختيارك من نوع السبريد:"
type input "1"
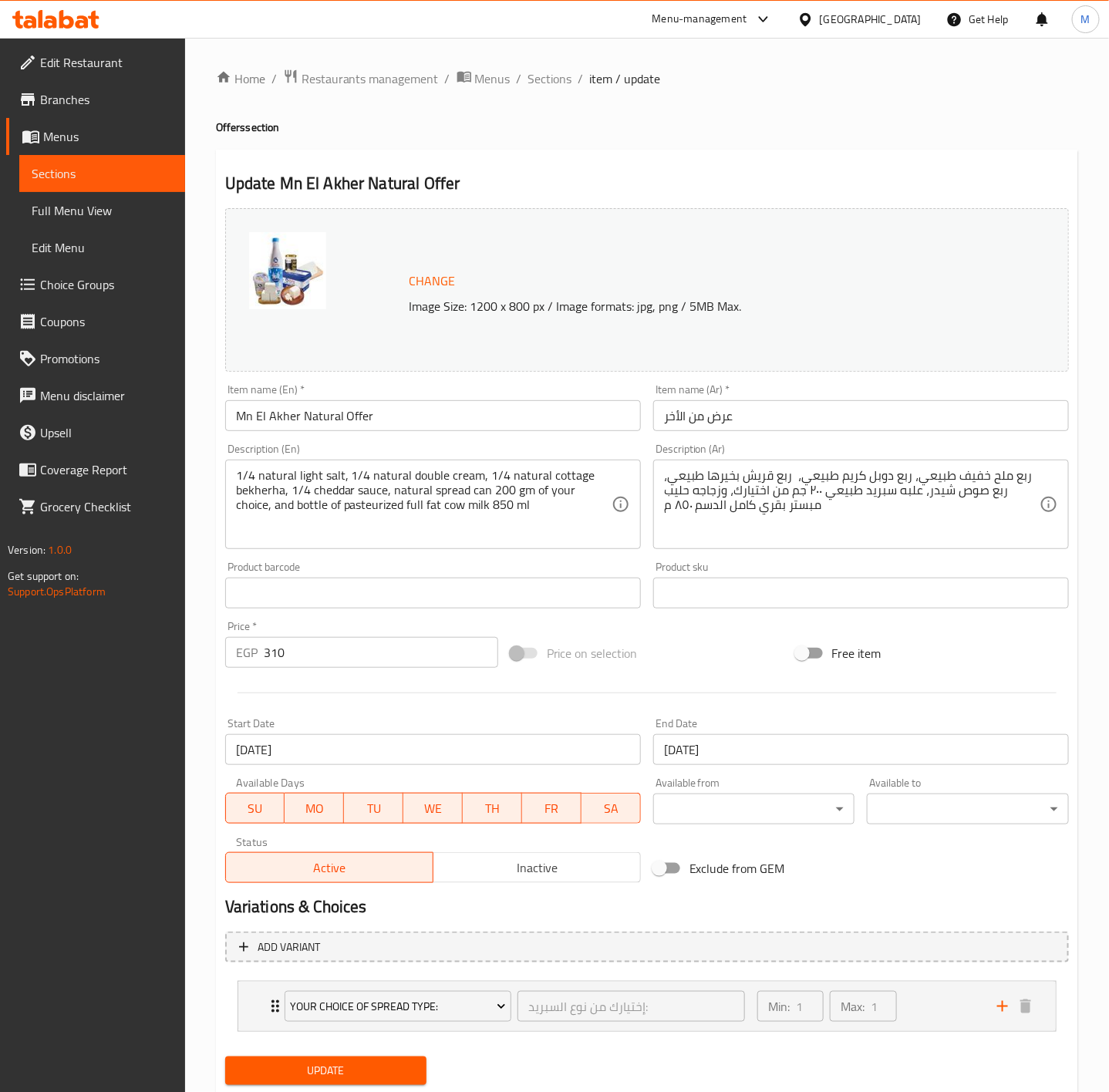
drag, startPoint x: 56, startPoint y: 174, endPoint x: 533, endPoint y: 0, distance: 507.7
click at [56, 174] on span "Sections" at bounding box center [102, 173] width 141 height 18
